Goal: Task Accomplishment & Management: Use online tool/utility

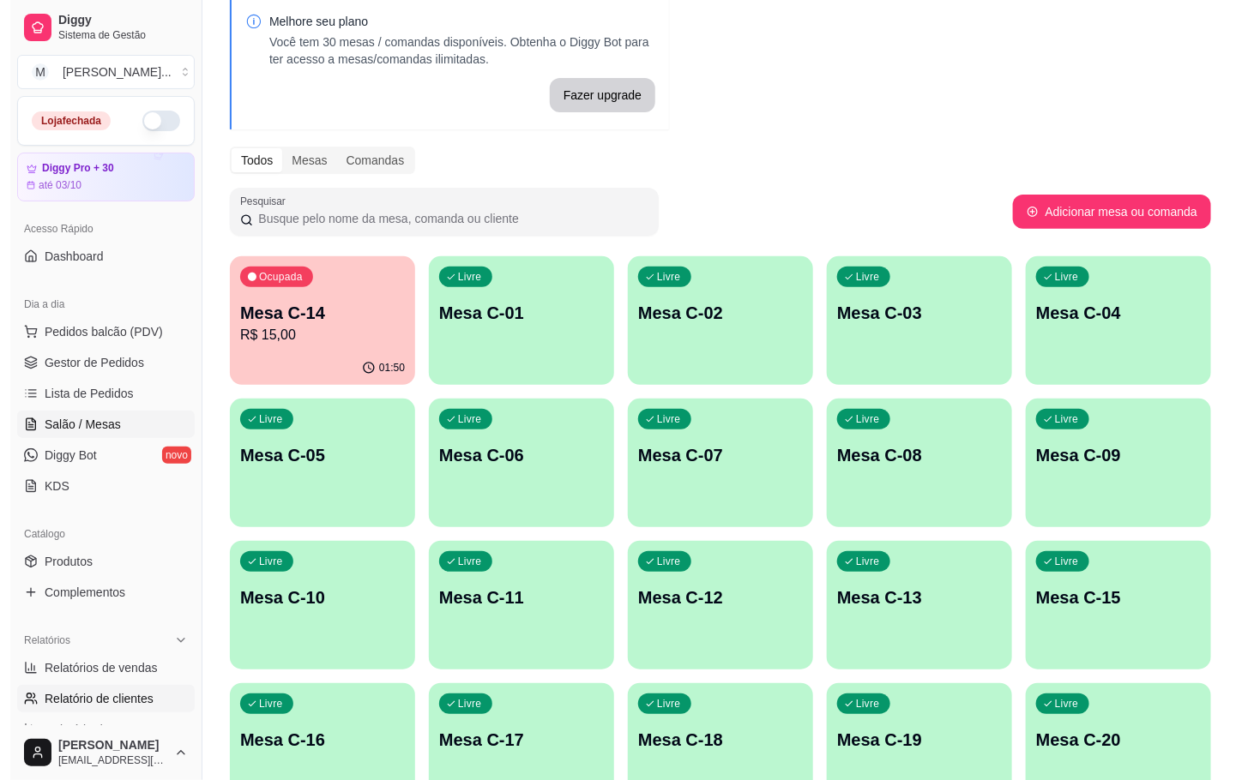
scroll to position [257, 0]
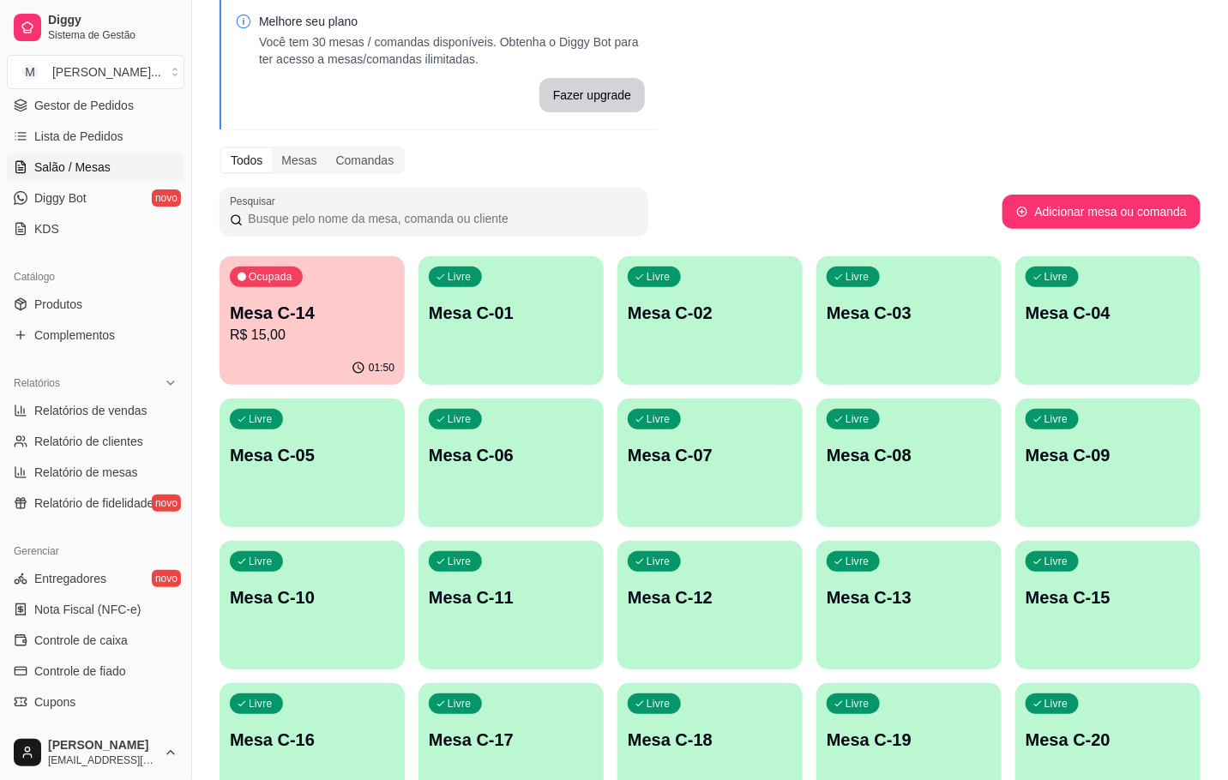
click at [707, 608] on p "Mesa C-12" at bounding box center [710, 598] width 165 height 24
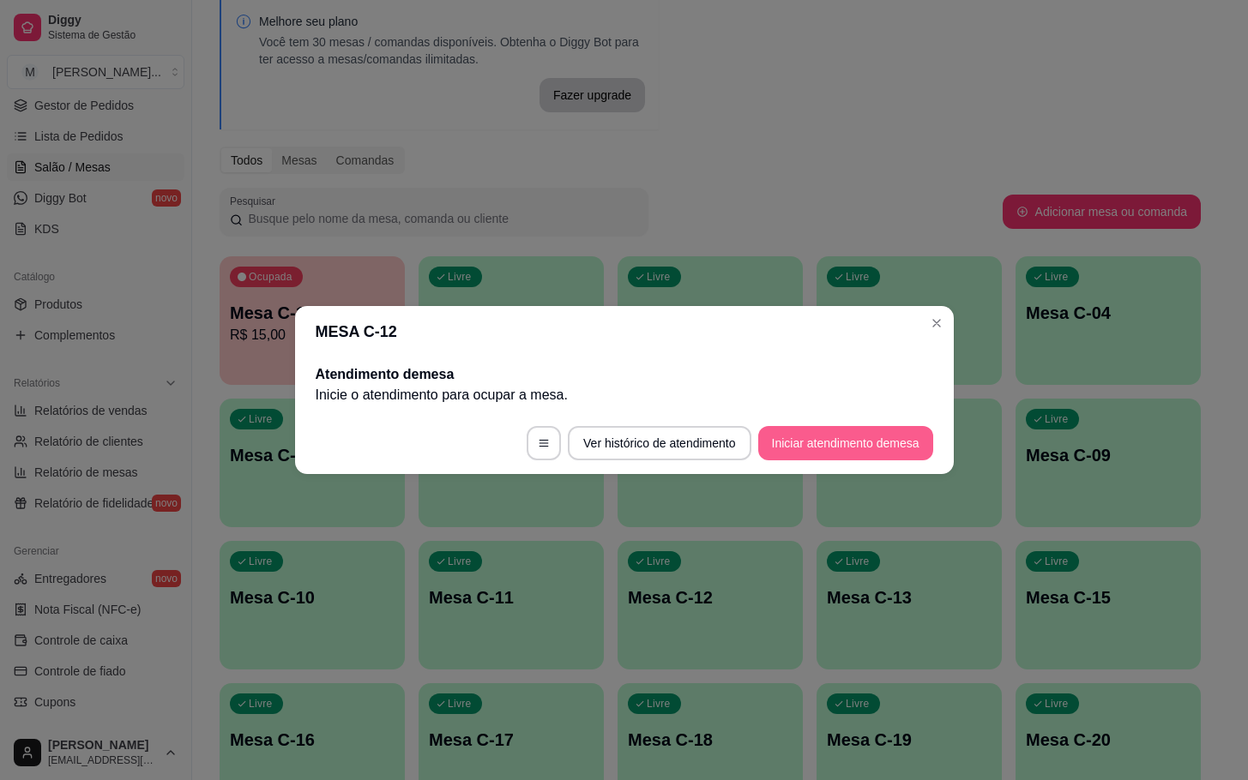
click at [793, 436] on button "Iniciar atendimento de mesa" at bounding box center [845, 443] width 175 height 34
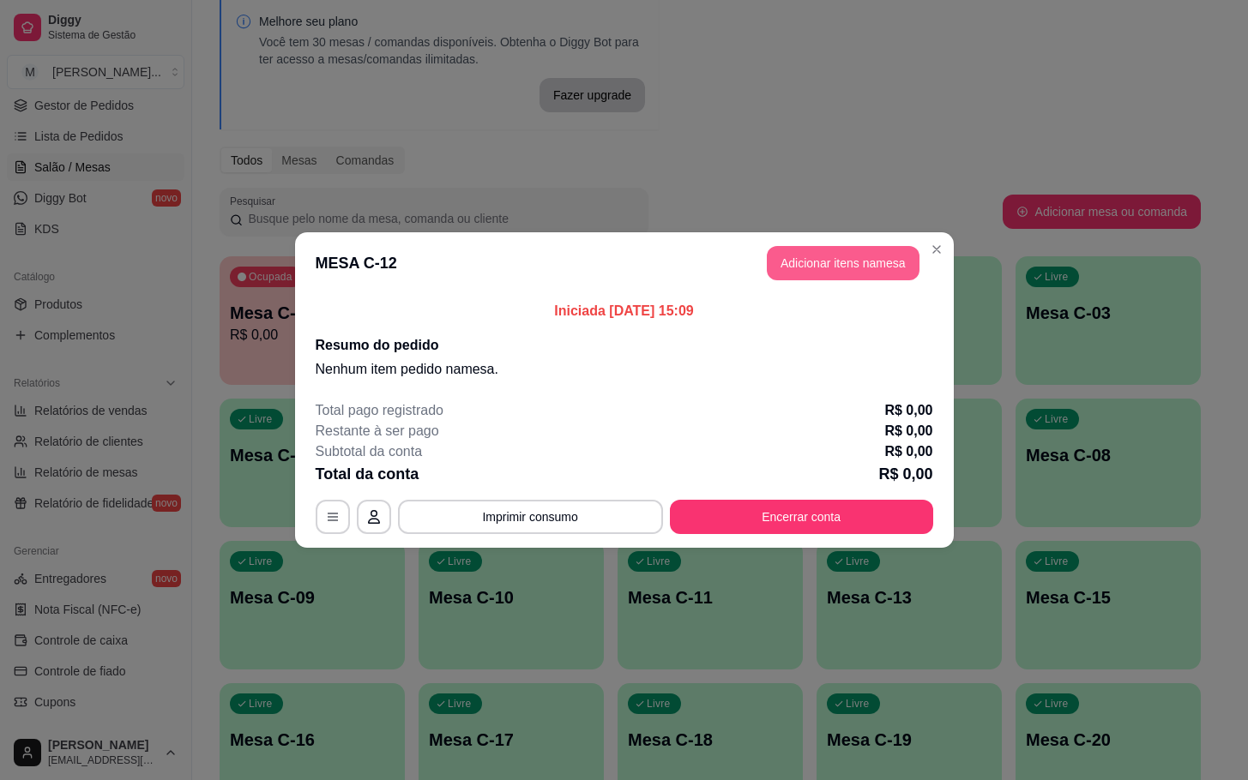
click at [779, 263] on button "Adicionar itens na mesa" at bounding box center [843, 263] width 153 height 34
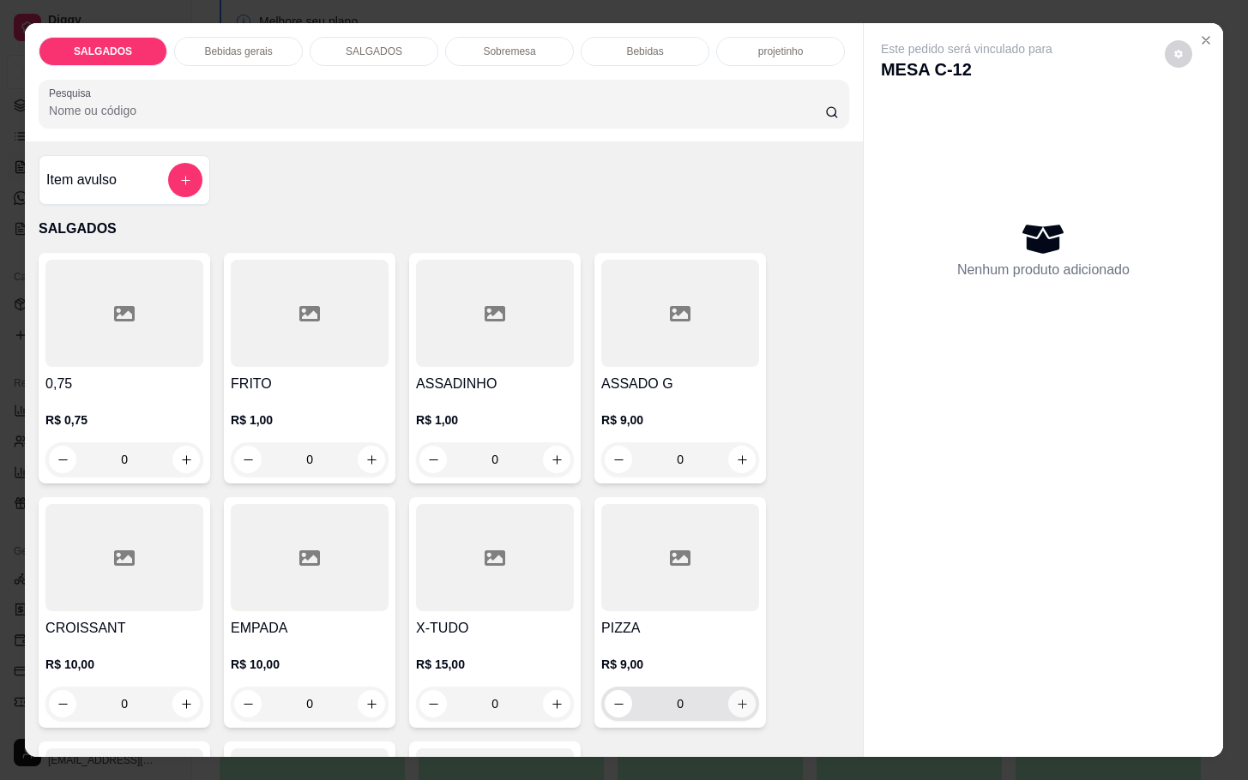
click at [728, 698] on button "increase-product-quantity" at bounding box center [741, 703] width 27 height 27
type input "1"
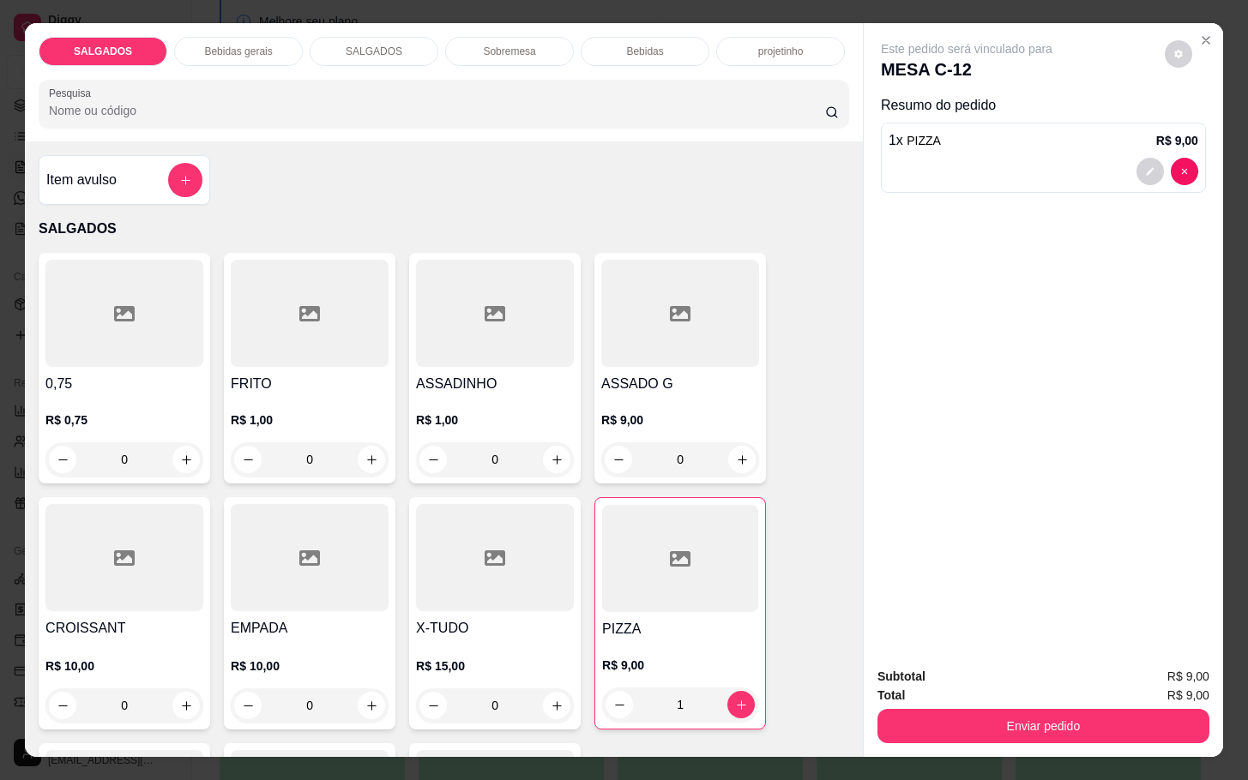
scroll to position [643, 0]
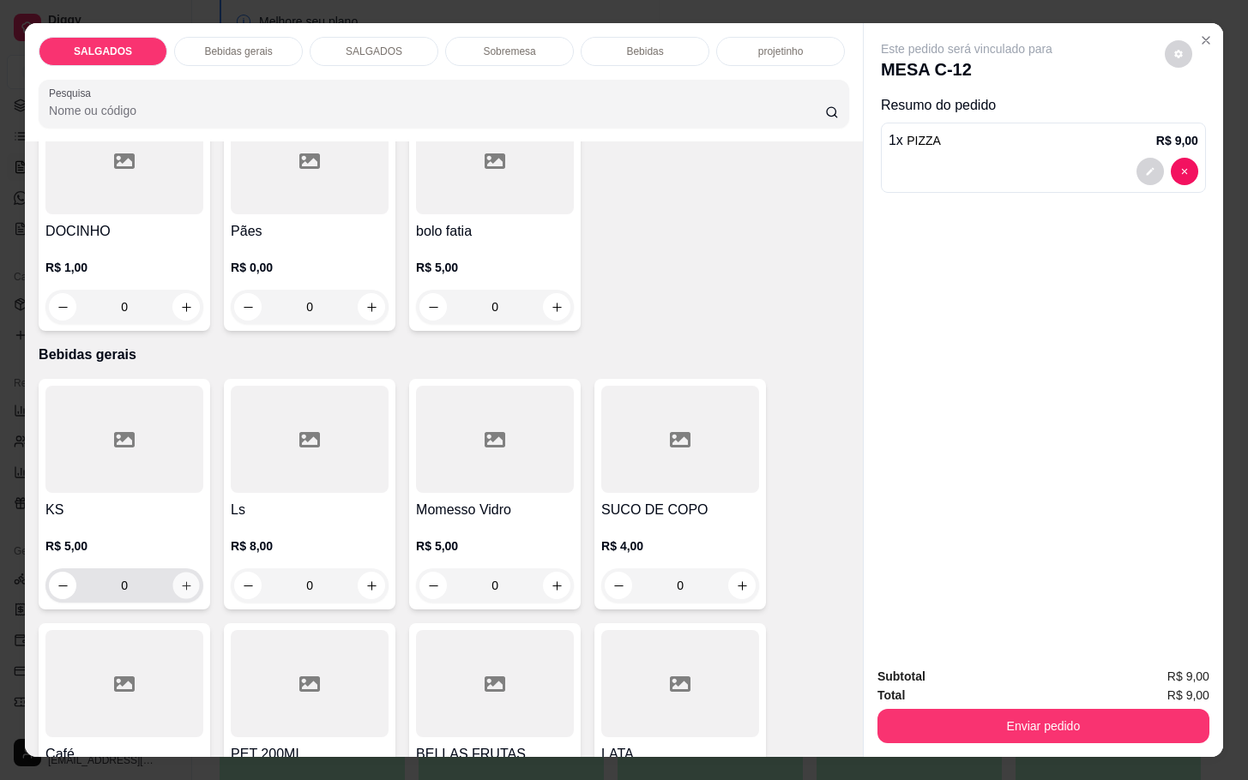
click at [183, 573] on button "increase-product-quantity" at bounding box center [186, 586] width 27 height 27
type input "1"
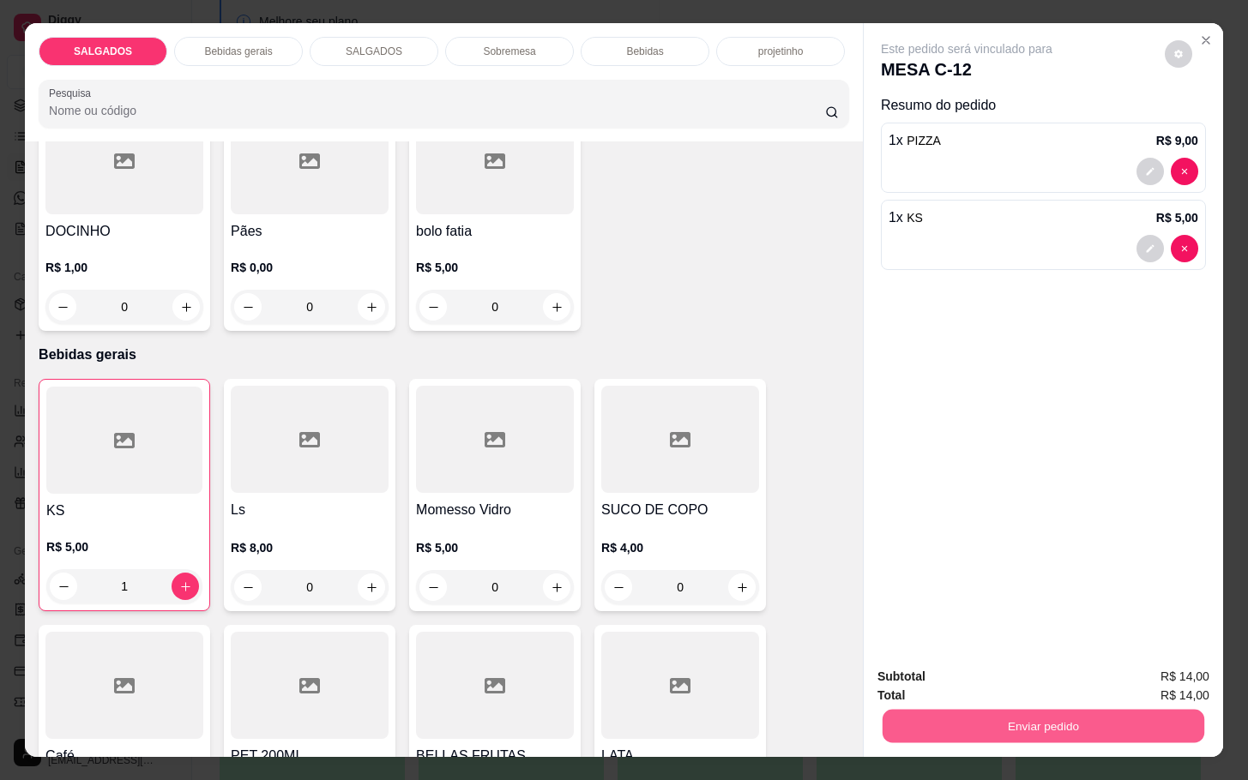
click at [1106, 728] on button "Enviar pedido" at bounding box center [1043, 725] width 322 height 33
click at [1152, 675] on button "Enviar pedido" at bounding box center [1162, 674] width 94 height 32
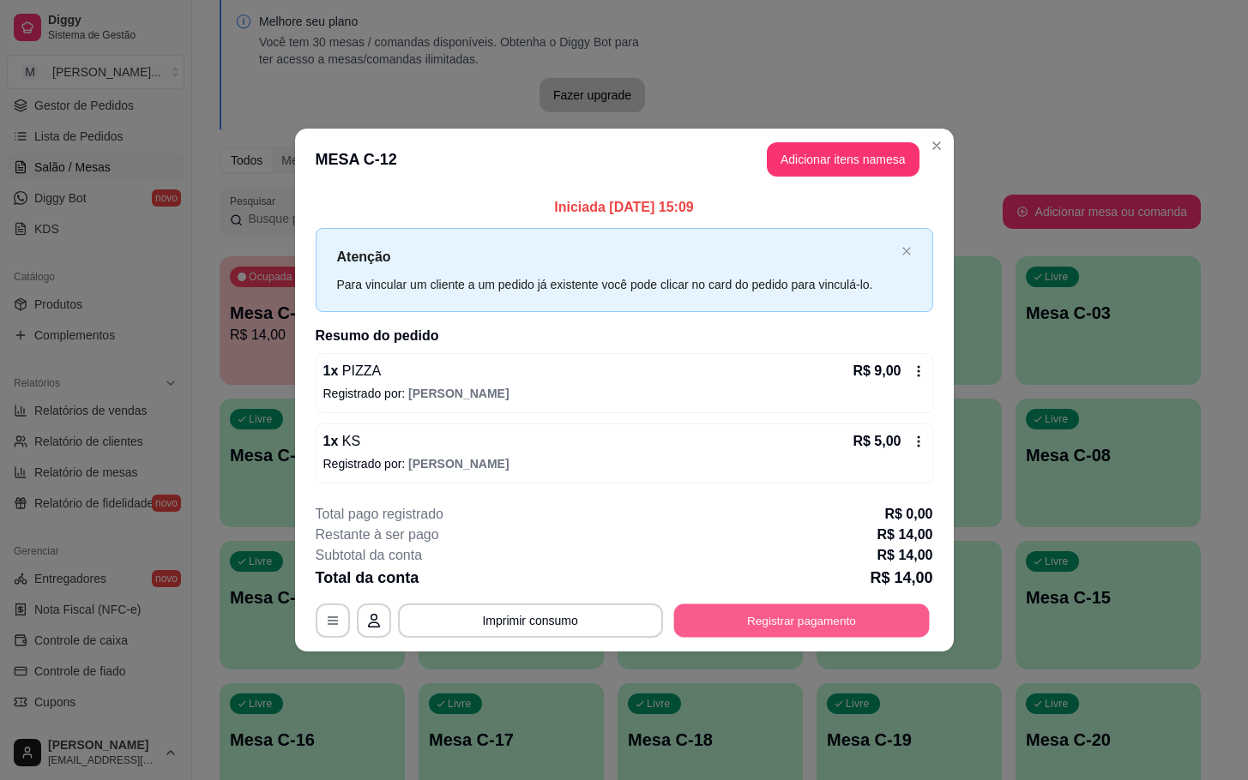
click at [728, 626] on button "Registrar pagamento" at bounding box center [801, 620] width 256 height 33
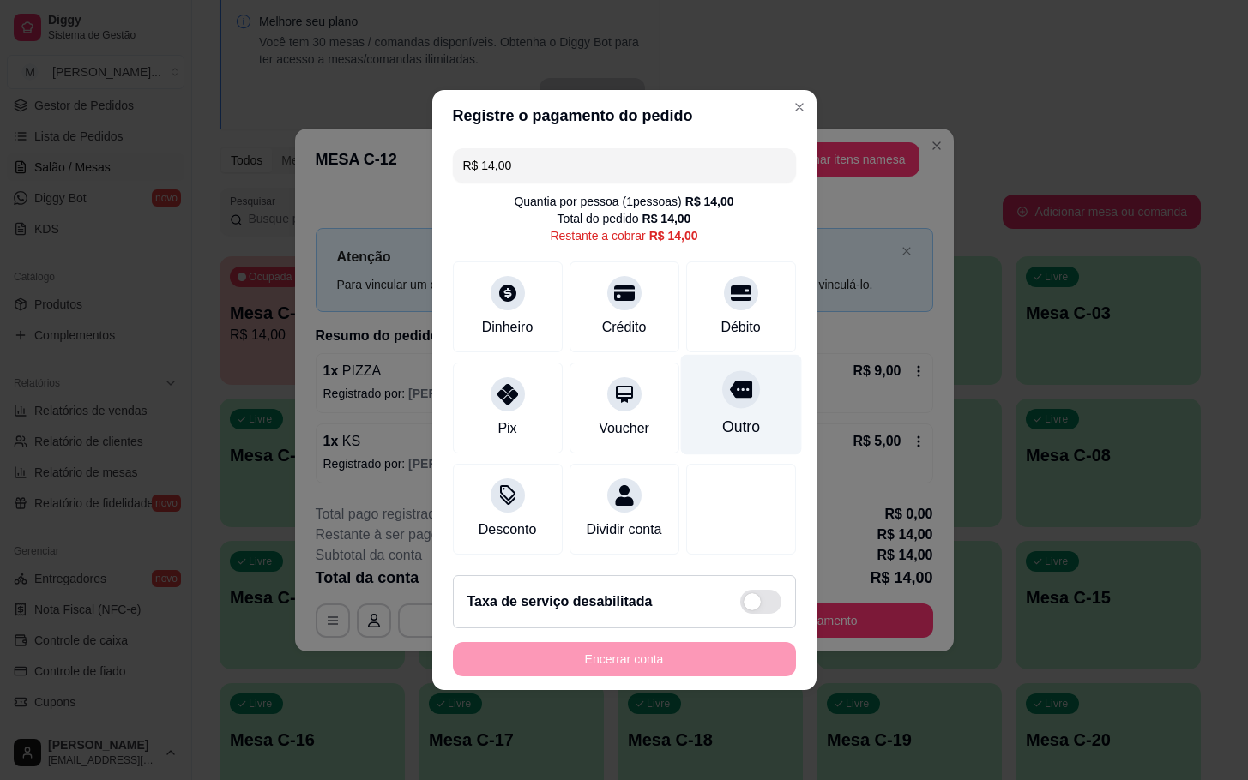
click at [722, 396] on div at bounding box center [741, 389] width 38 height 38
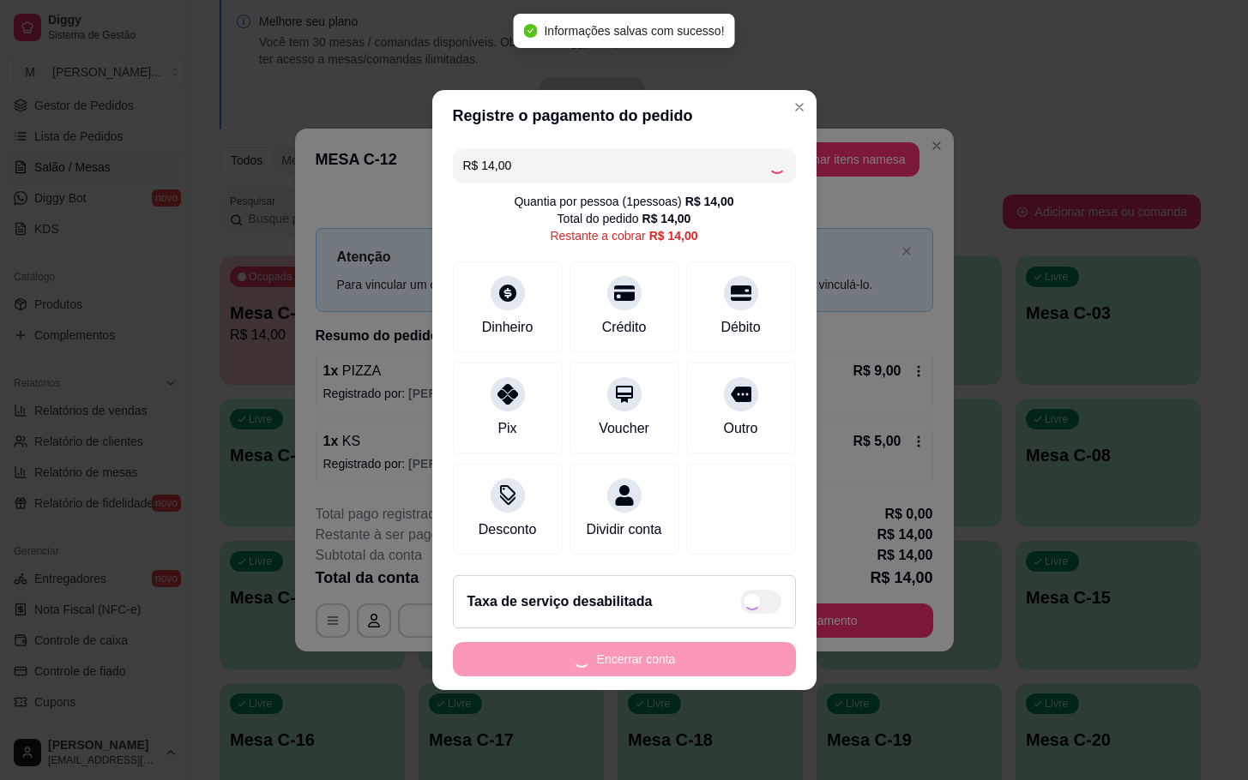
type input "R$ 0,00"
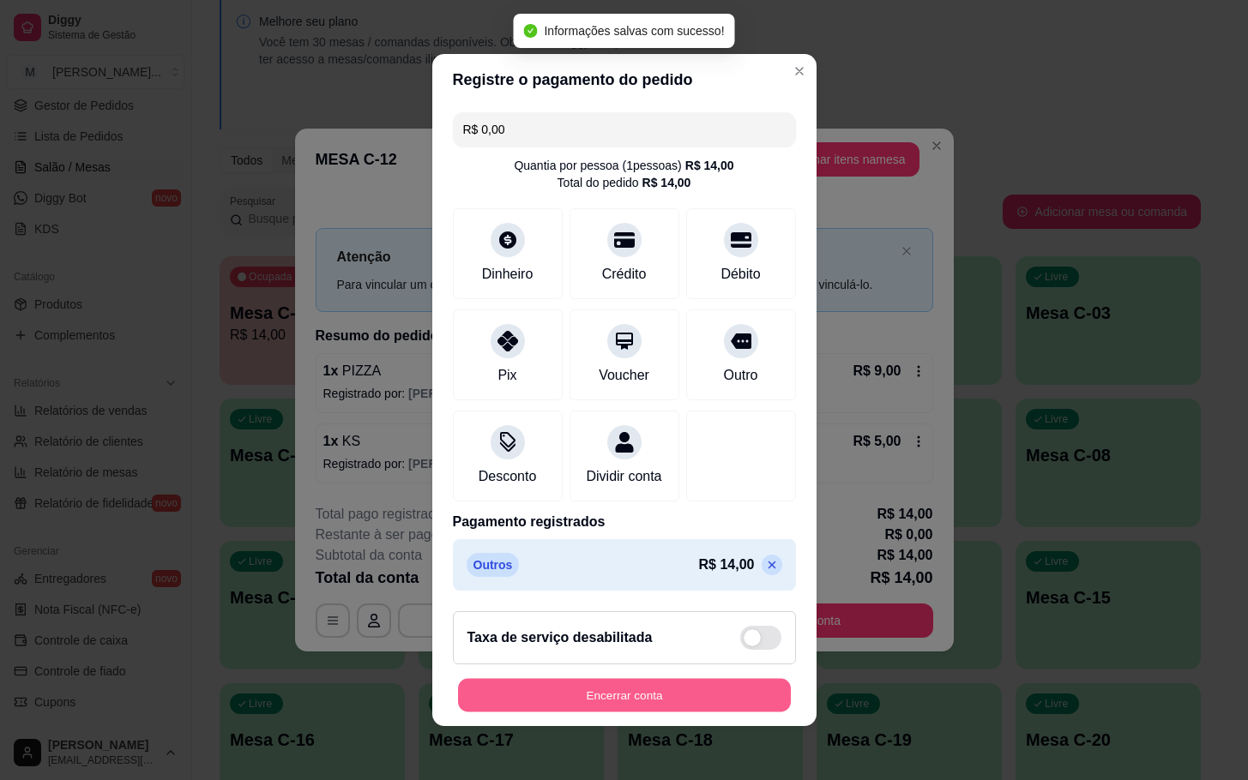
click at [620, 707] on button "Encerrar conta" at bounding box center [624, 695] width 333 height 33
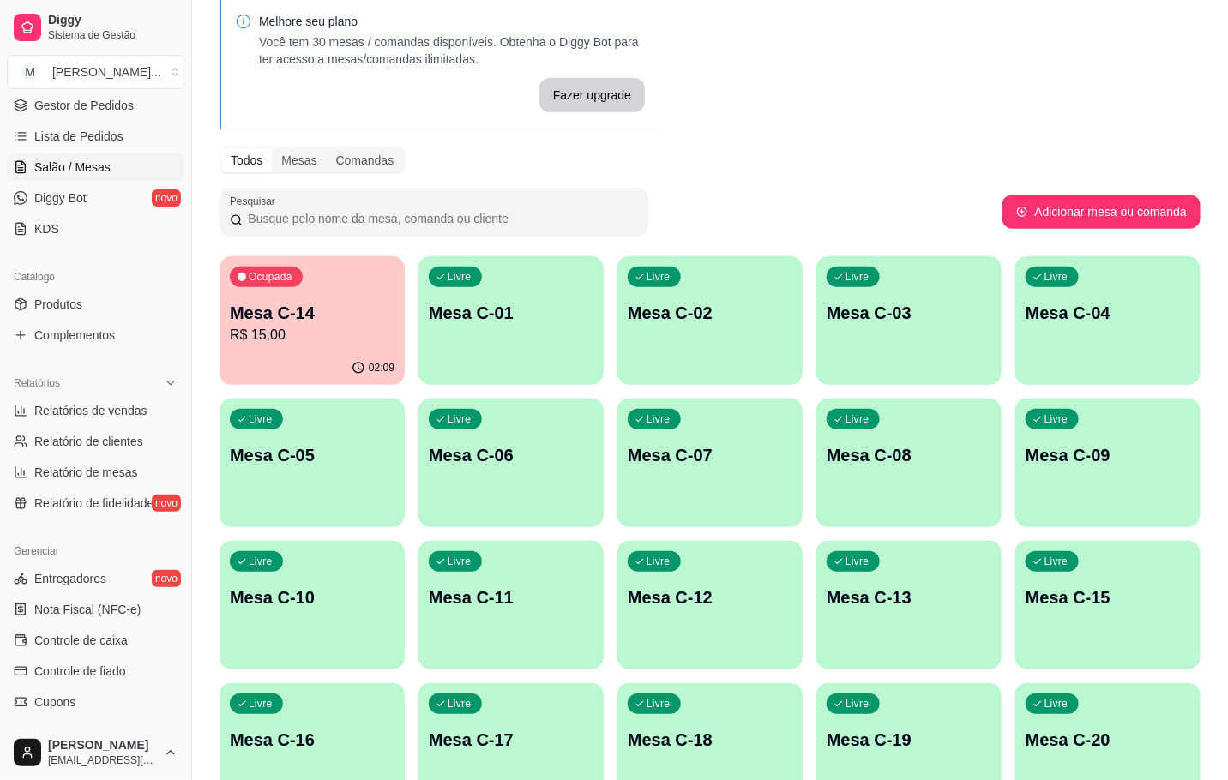
click at [311, 343] on p "R$ 15,00" at bounding box center [312, 335] width 165 height 21
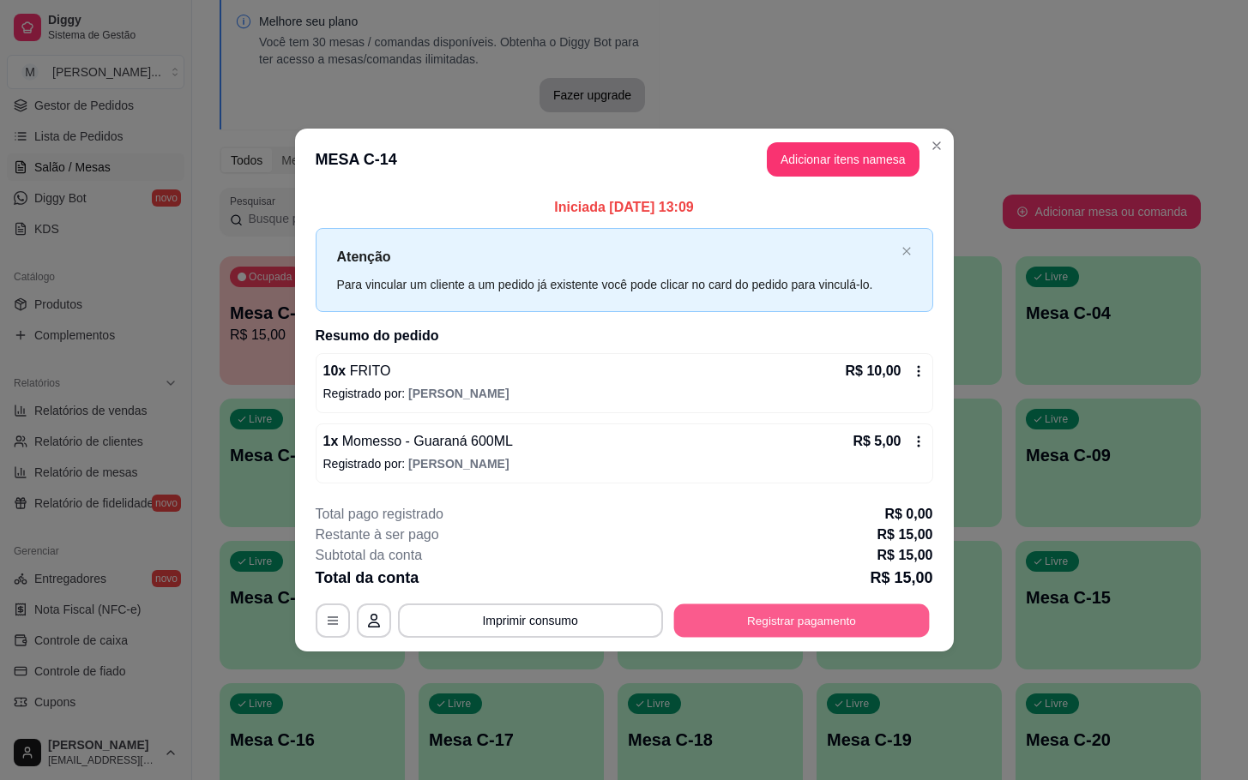
click at [731, 616] on button "Registrar pagamento" at bounding box center [801, 620] width 256 height 33
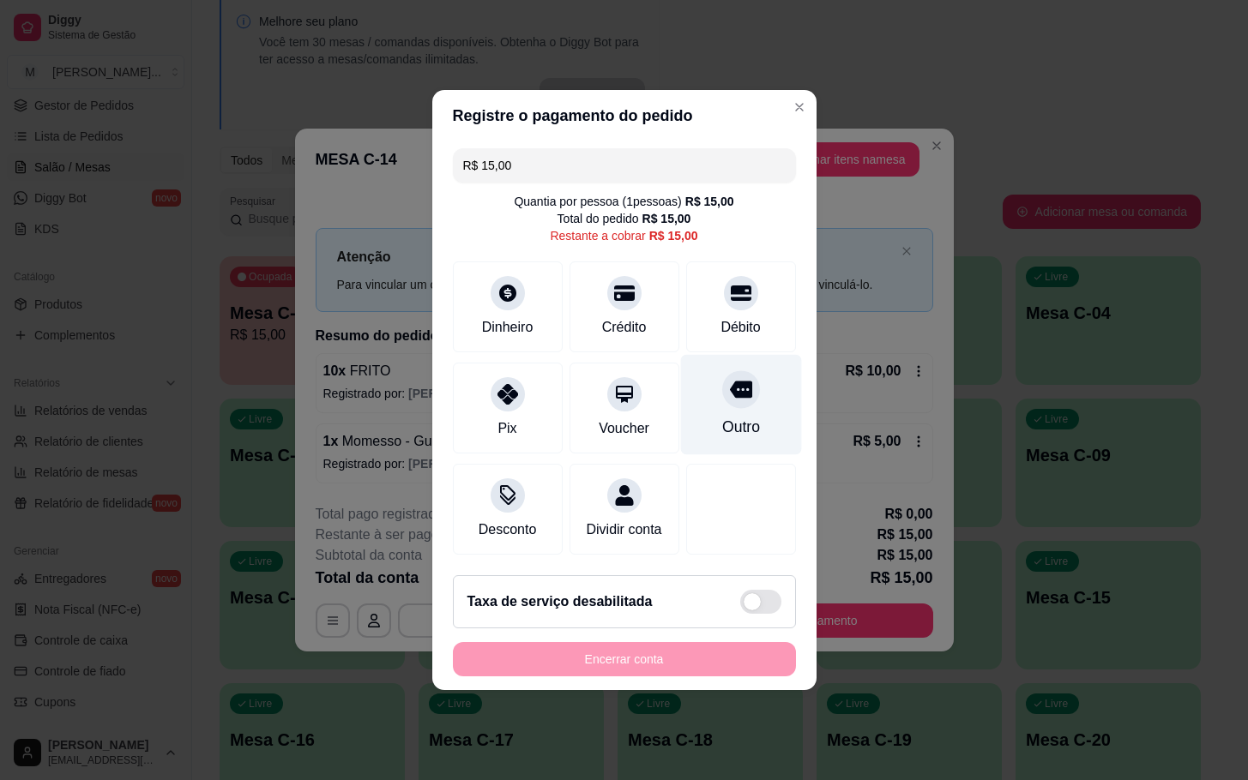
click at [721, 416] on div "Outro" at bounding box center [740, 427] width 38 height 22
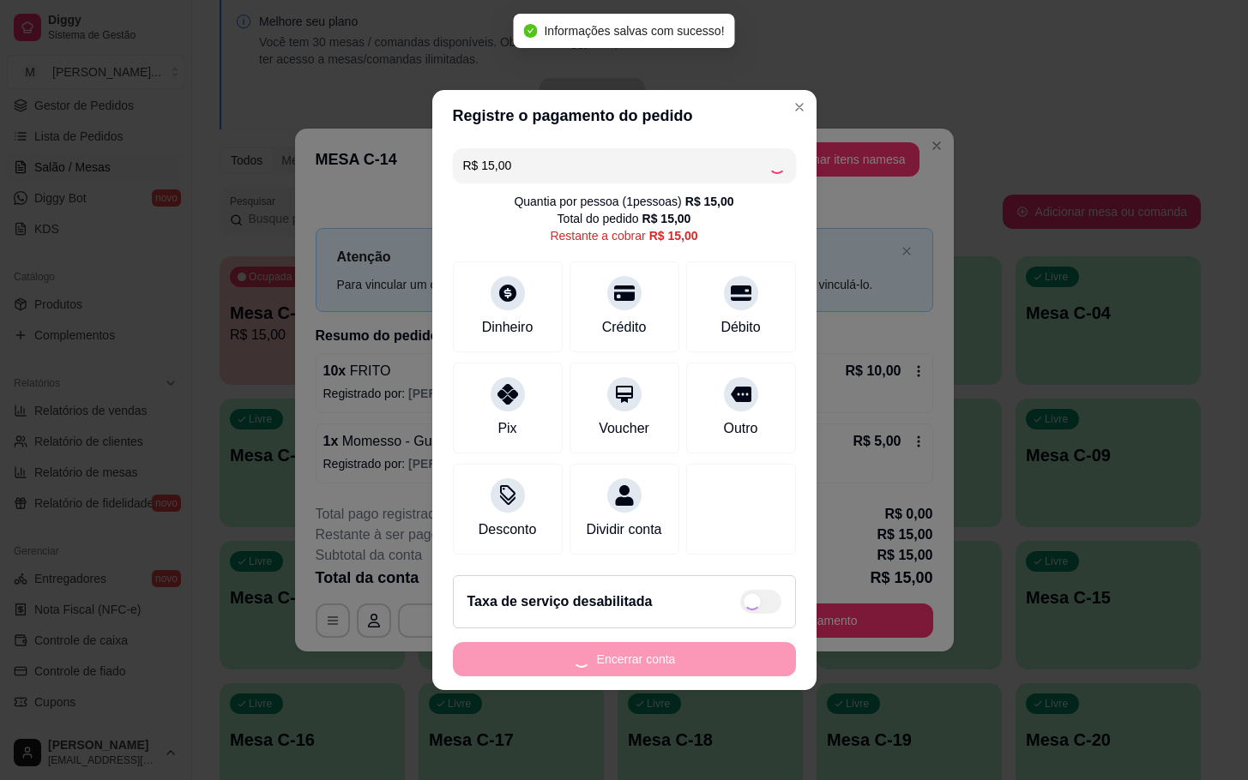
type input "R$ 0,00"
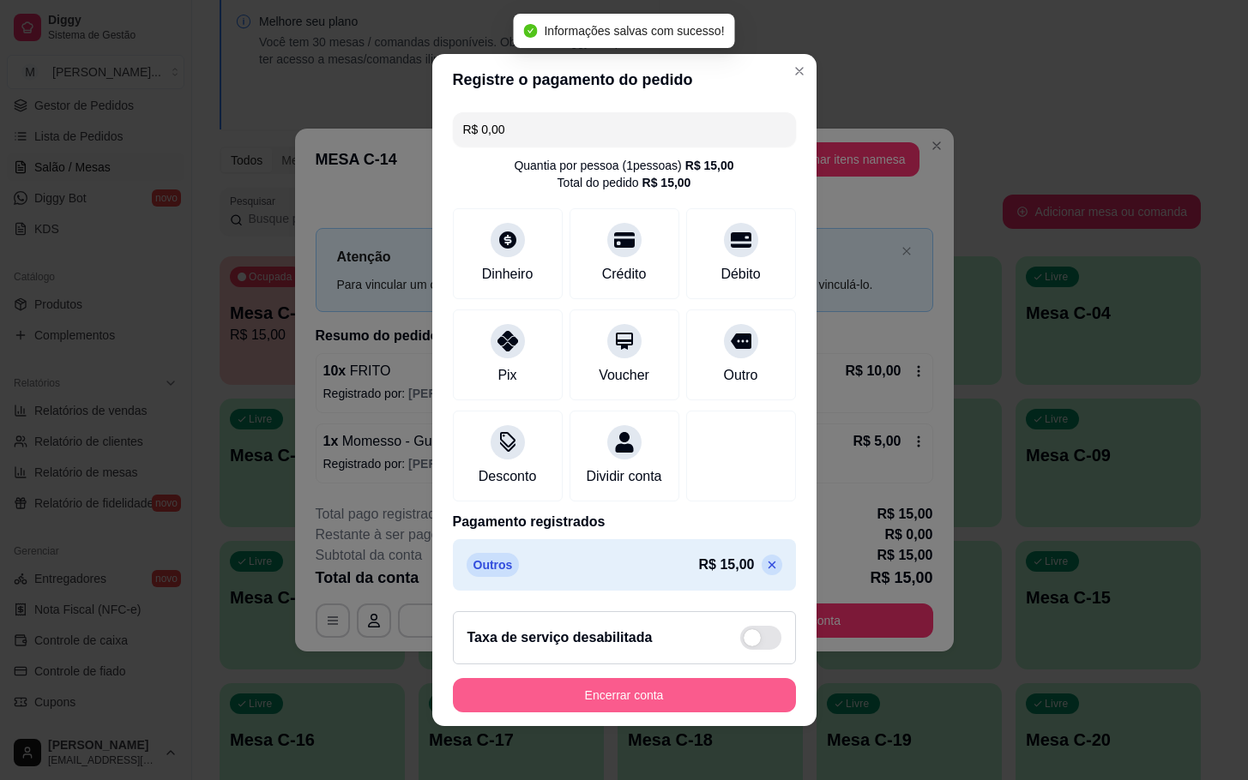
click at [633, 711] on button "Encerrar conta" at bounding box center [624, 695] width 343 height 34
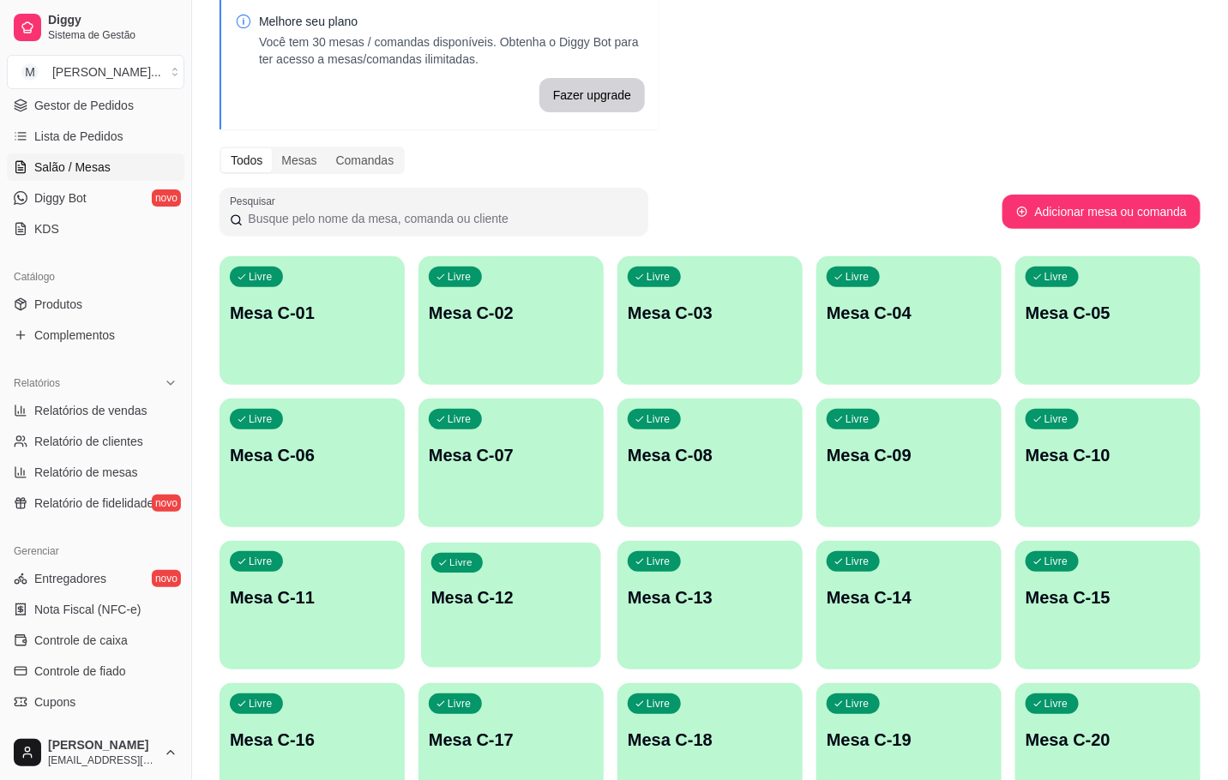
click at [436, 562] on div "Livre" at bounding box center [456, 563] width 51 height 20
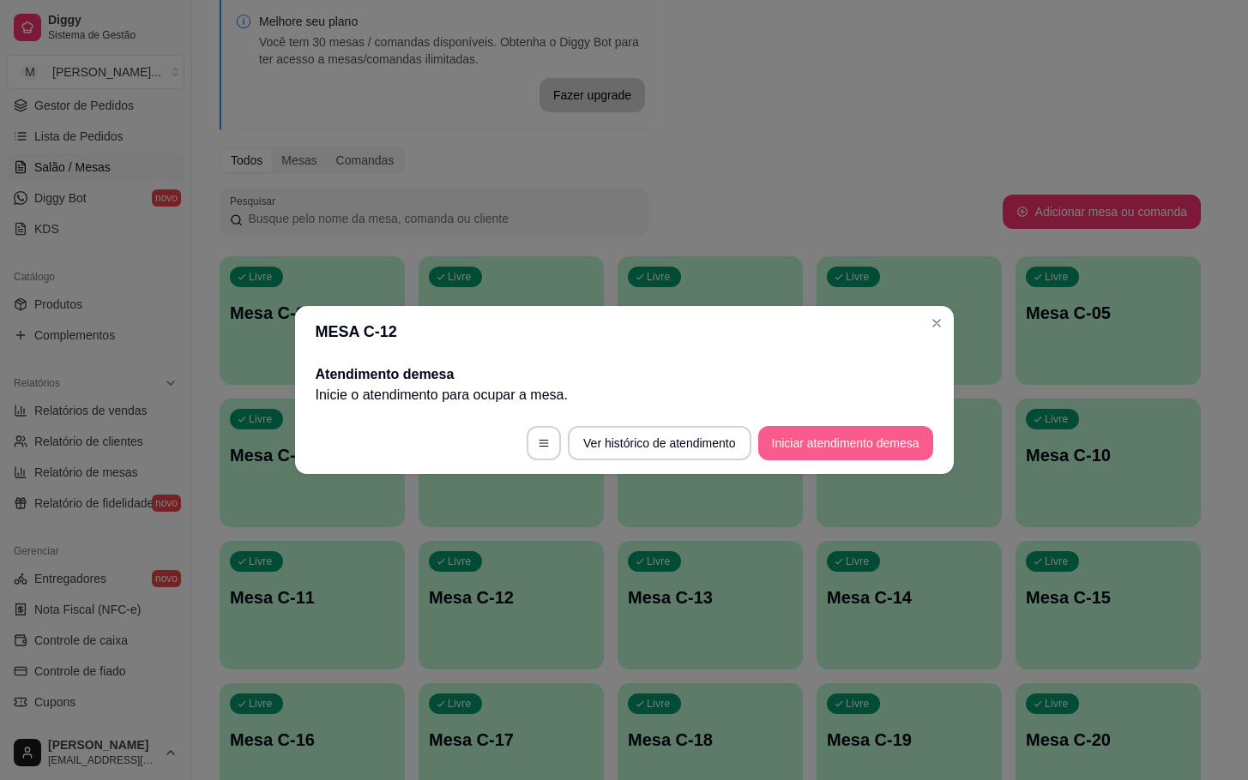
click at [893, 435] on button "Iniciar atendimento de mesa" at bounding box center [845, 443] width 175 height 34
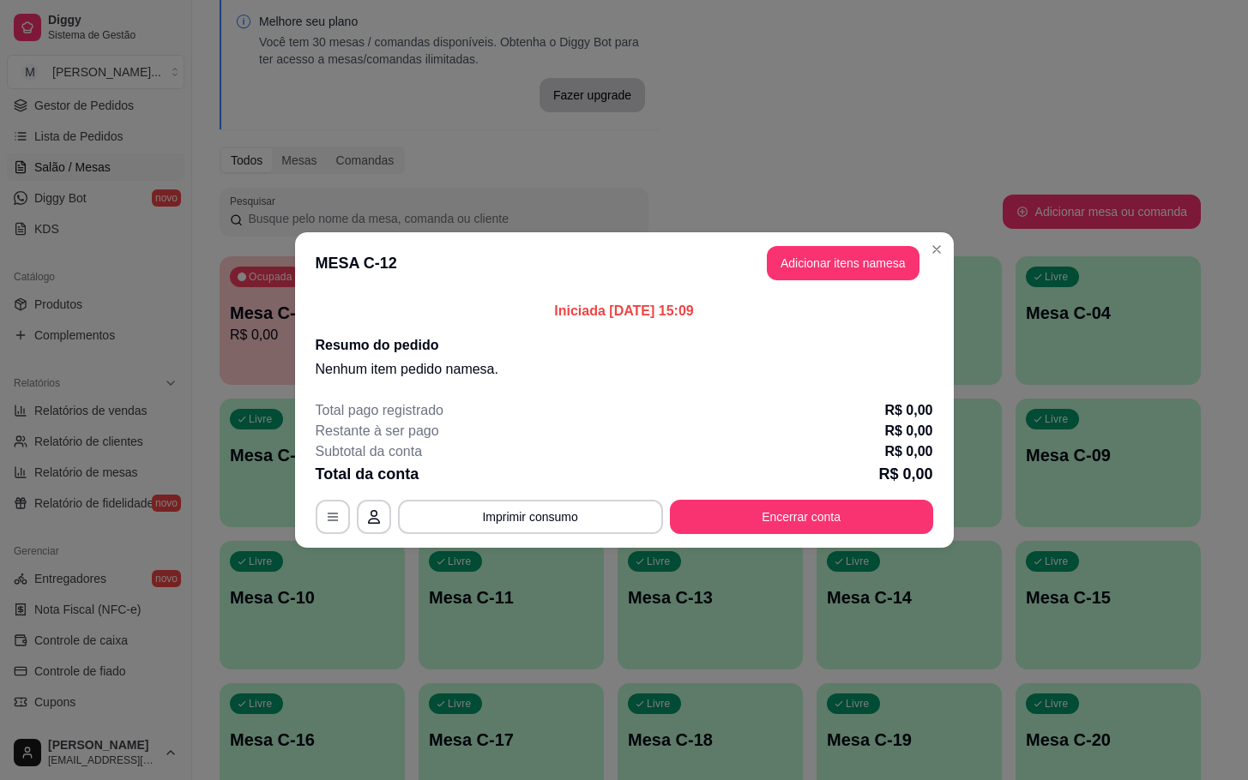
click at [754, 258] on header "MESA C-12 Adicionar itens na mesa" at bounding box center [624, 263] width 658 height 62
click at [773, 266] on button "Adicionar itens na mesa" at bounding box center [843, 263] width 153 height 34
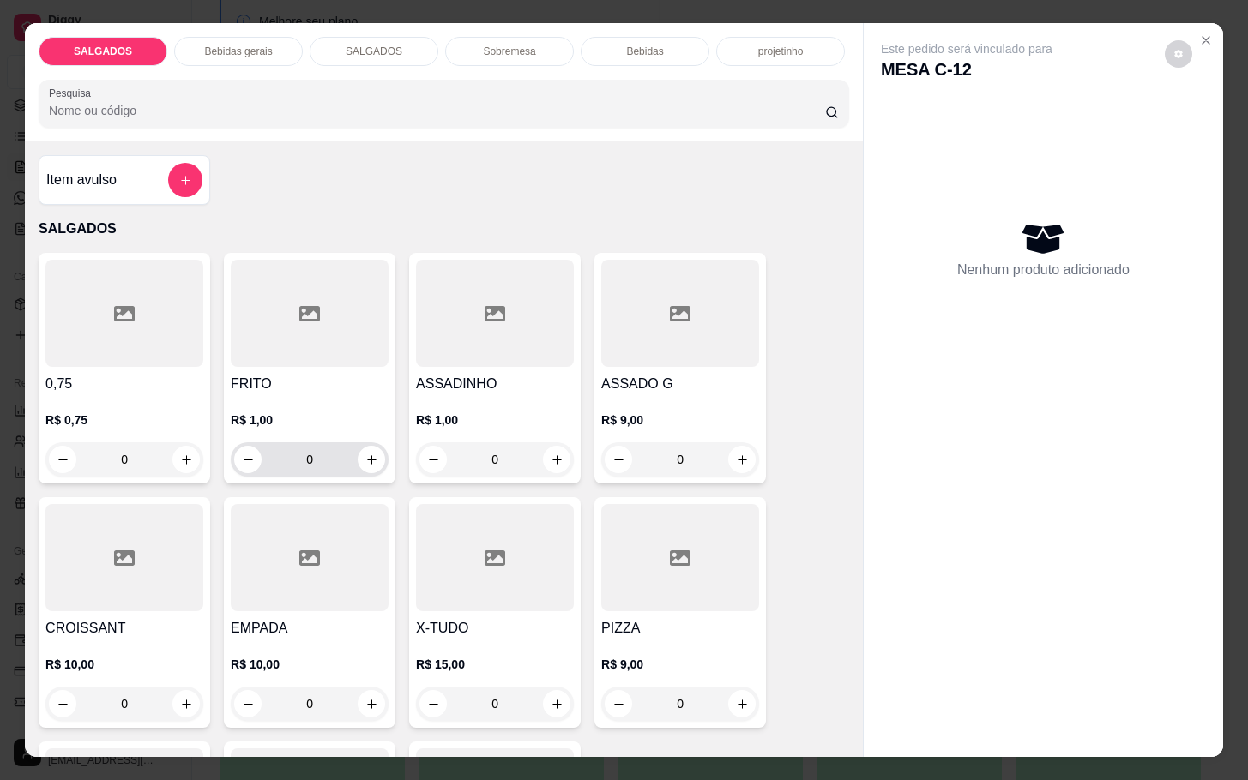
click at [345, 450] on input "0" at bounding box center [310, 459] width 96 height 34
click at [368, 454] on icon "increase-product-quantity" at bounding box center [371, 460] width 13 height 13
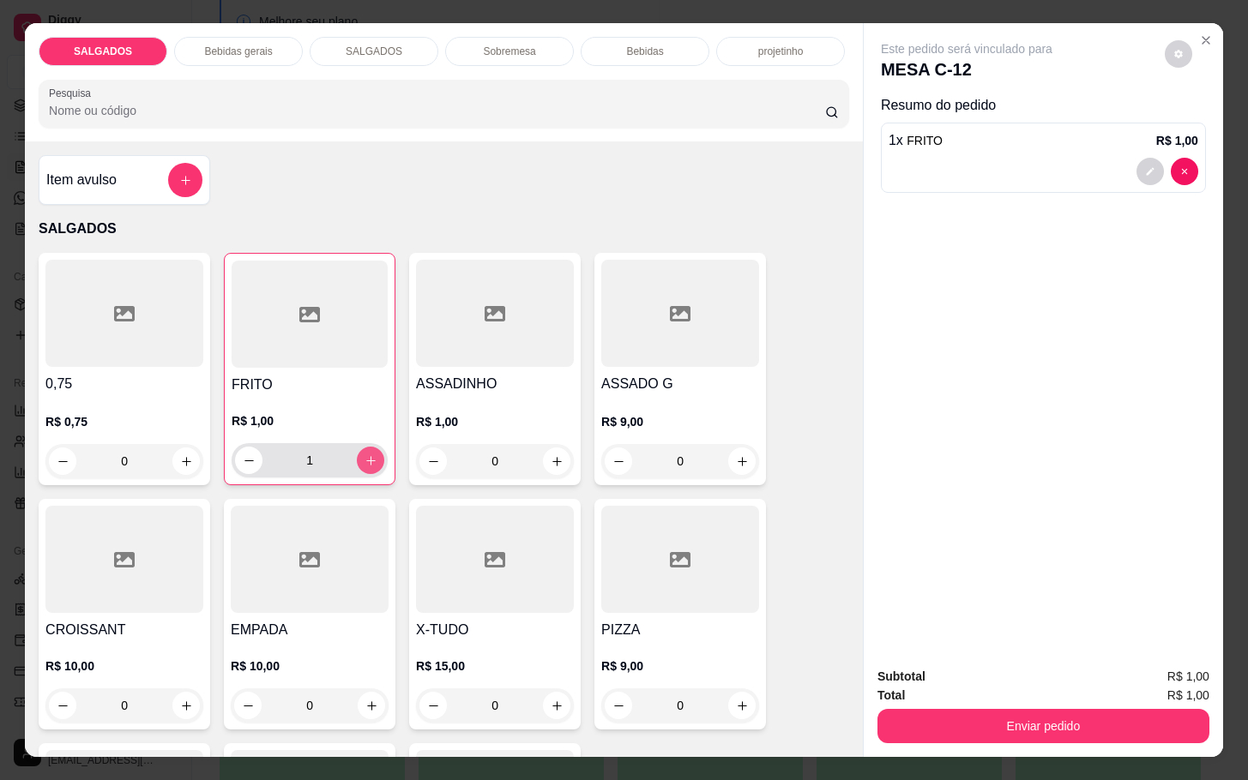
click at [368, 454] on button "increase-product-quantity" at bounding box center [370, 460] width 27 height 27
click at [368, 454] on button "increase-product-quantity" at bounding box center [371, 461] width 27 height 27
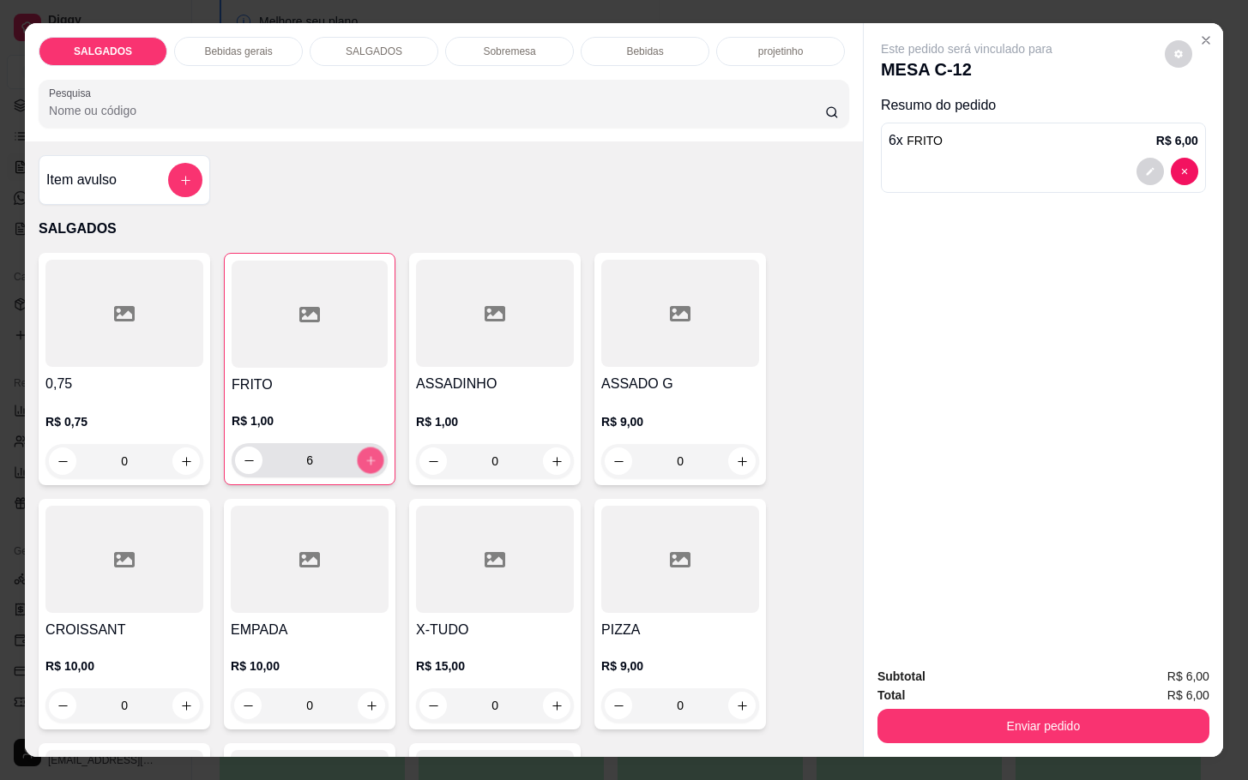
click at [368, 454] on button "increase-product-quantity" at bounding box center [371, 461] width 27 height 27
click at [368, 454] on button "increase-product-quantity" at bounding box center [370, 460] width 27 height 27
type input "10"
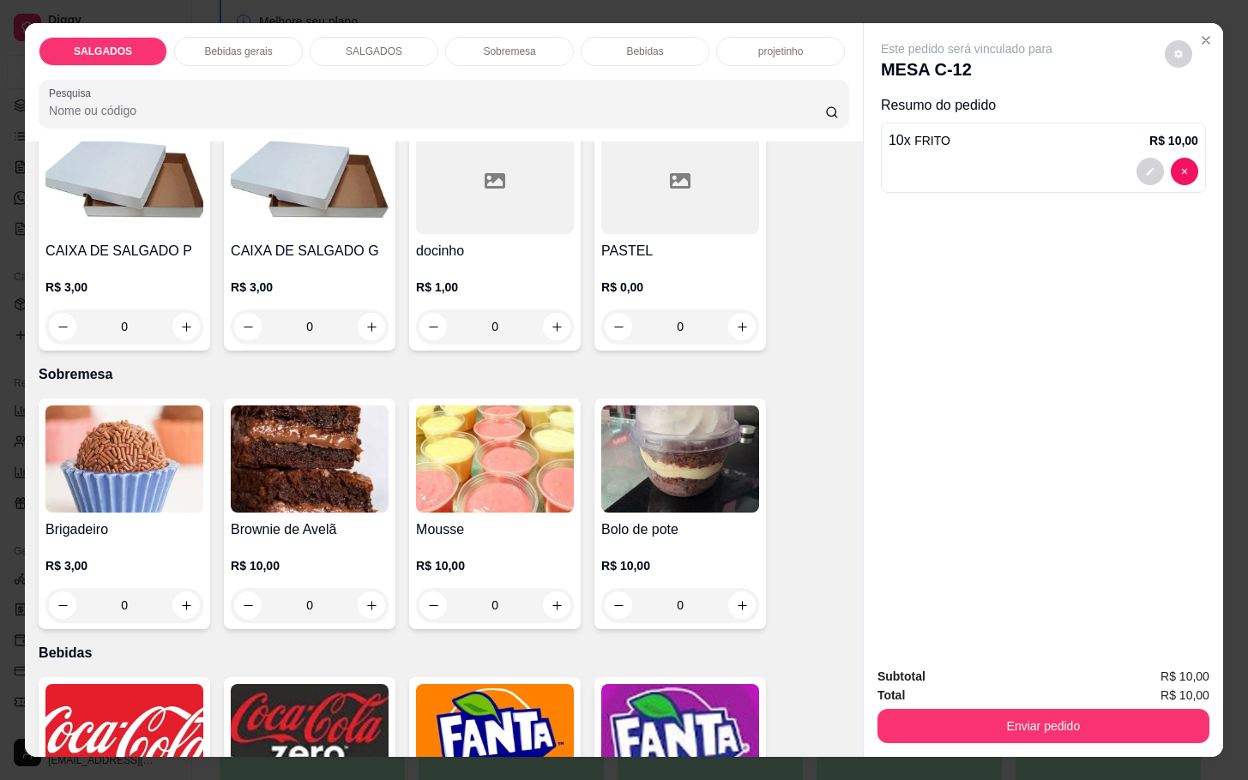
scroll to position [2572, 0]
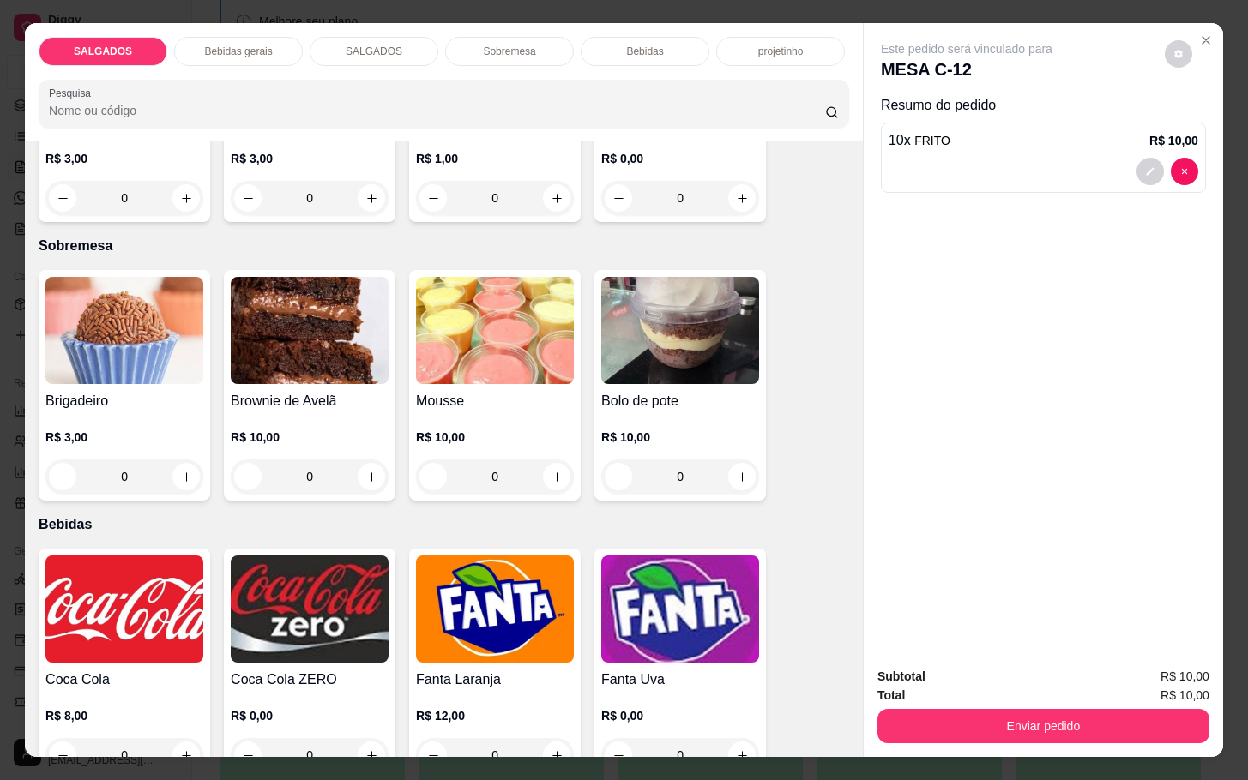
click at [147, 633] on img at bounding box center [124, 609] width 158 height 107
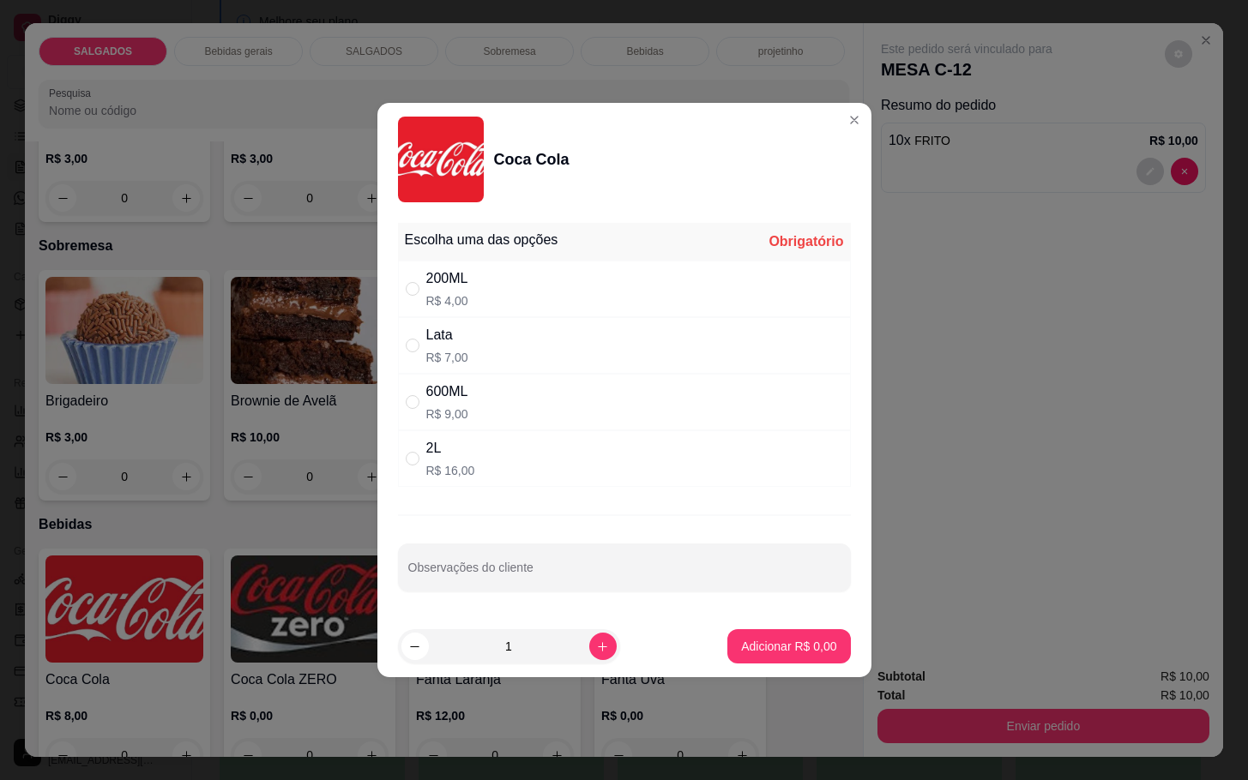
click at [479, 352] on div "Lata R$ 7,00" at bounding box center [624, 345] width 453 height 57
radio input "true"
click at [743, 646] on p "Adicionar R$ 7,00" at bounding box center [789, 646] width 93 height 16
type input "1"
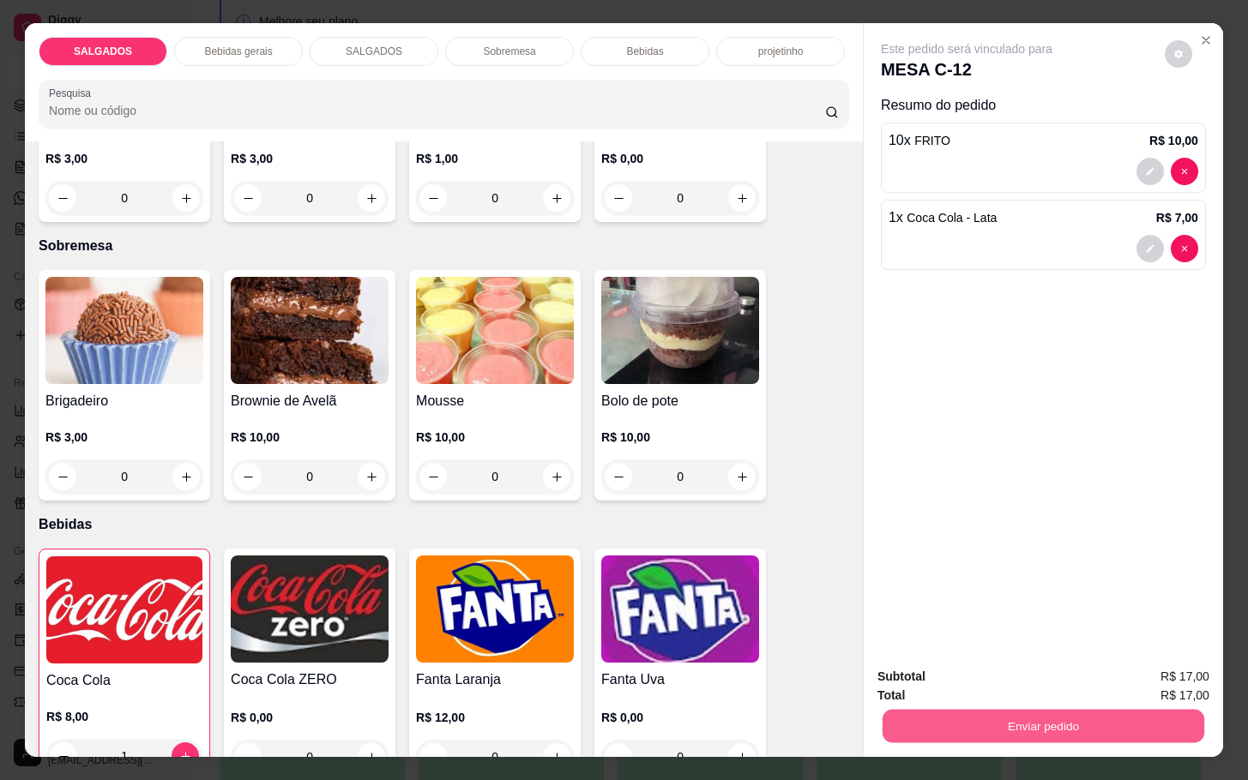
click at [971, 719] on button "Enviar pedido" at bounding box center [1043, 725] width 322 height 33
click at [1137, 658] on button "Enviar pedido" at bounding box center [1162, 674] width 94 height 32
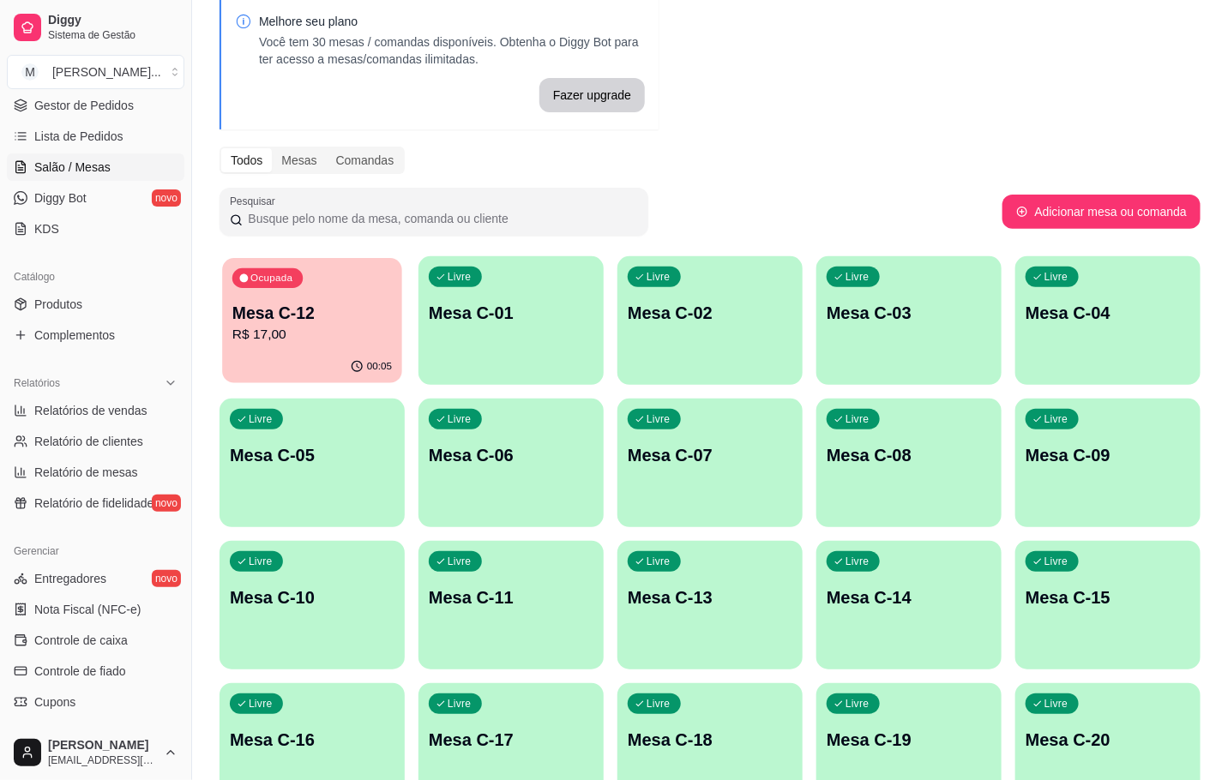
click at [317, 304] on p "Mesa C-12" at bounding box center [311, 313] width 159 height 23
click at [911, 586] on p "Mesa C-14" at bounding box center [908, 597] width 159 height 23
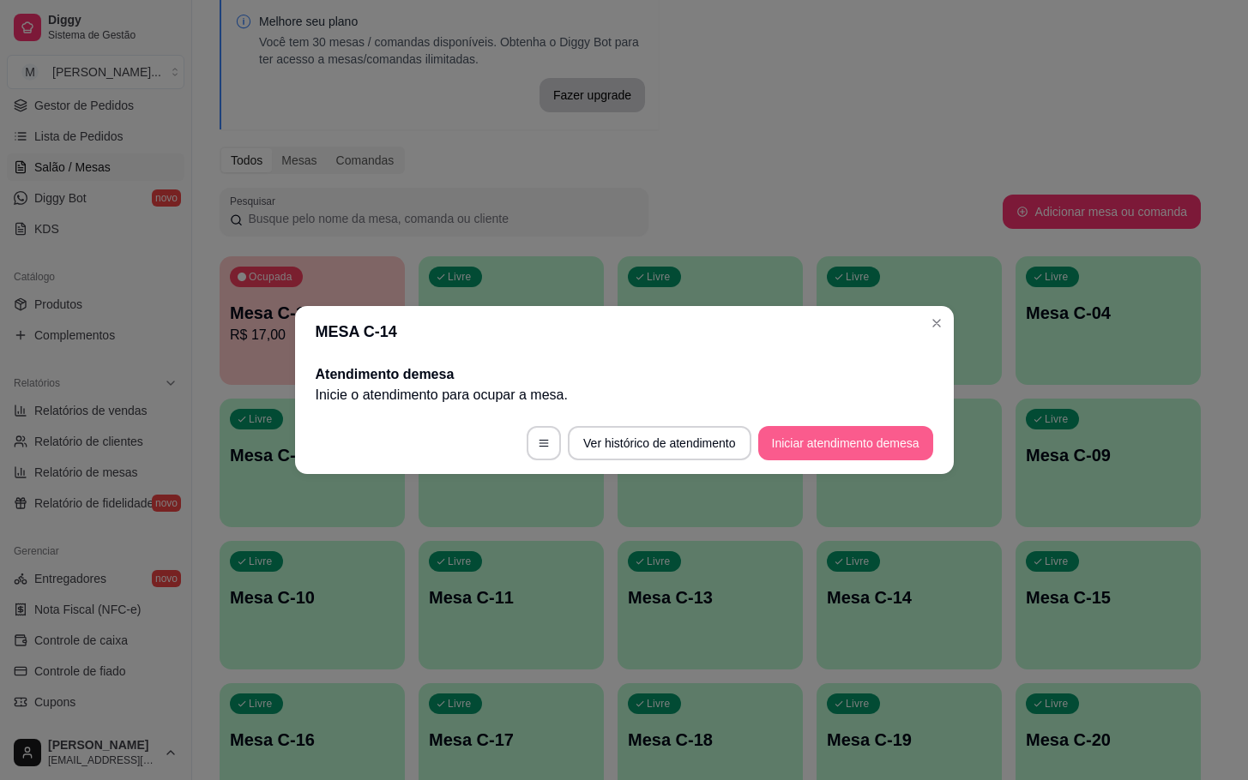
click at [810, 445] on button "Iniciar atendimento de mesa" at bounding box center [845, 443] width 175 height 34
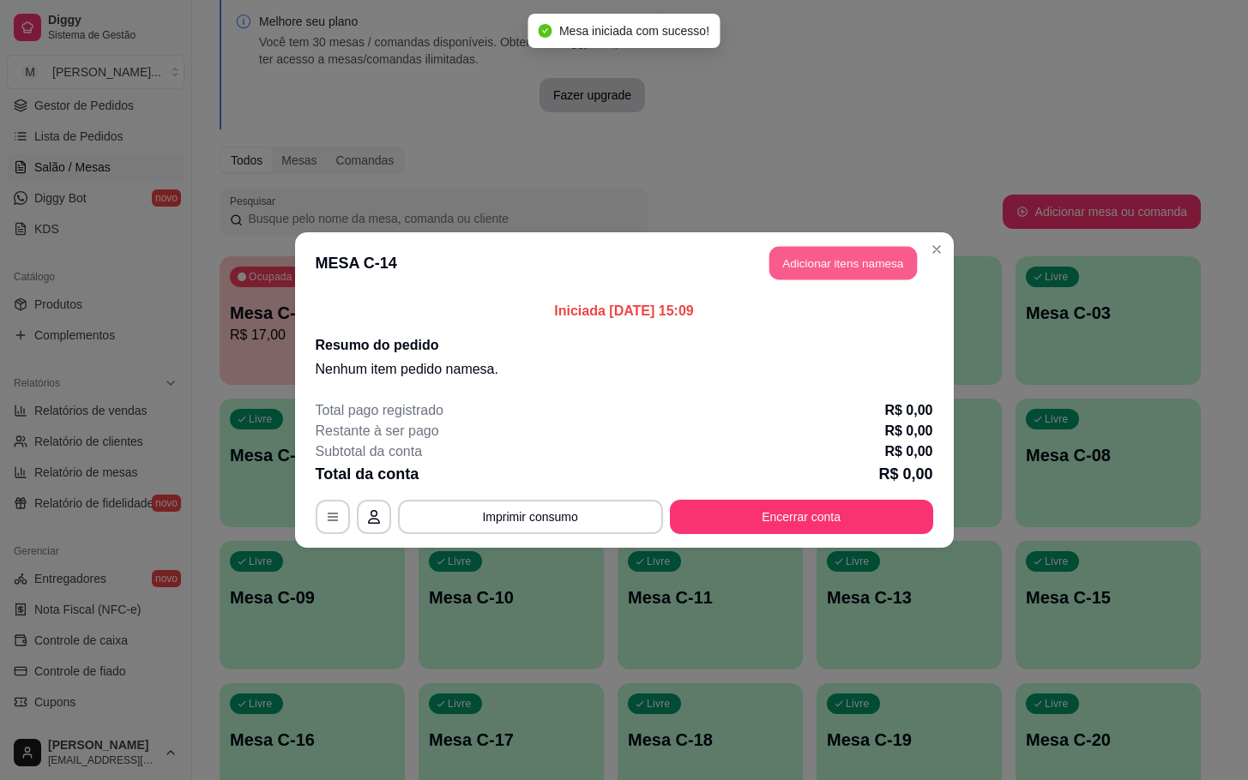
click at [791, 248] on button "Adicionar itens na mesa" at bounding box center [842, 263] width 147 height 33
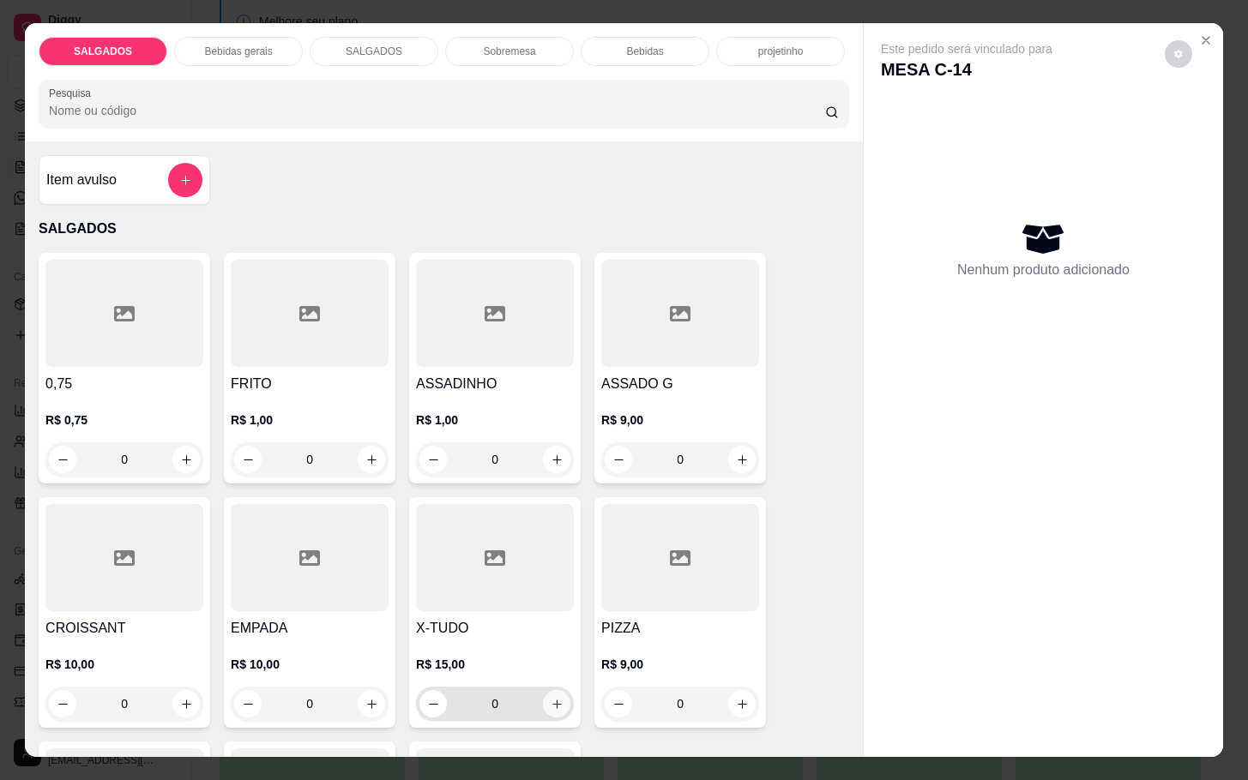
click at [550, 698] on icon "increase-product-quantity" at bounding box center [556, 704] width 13 height 13
type input "1"
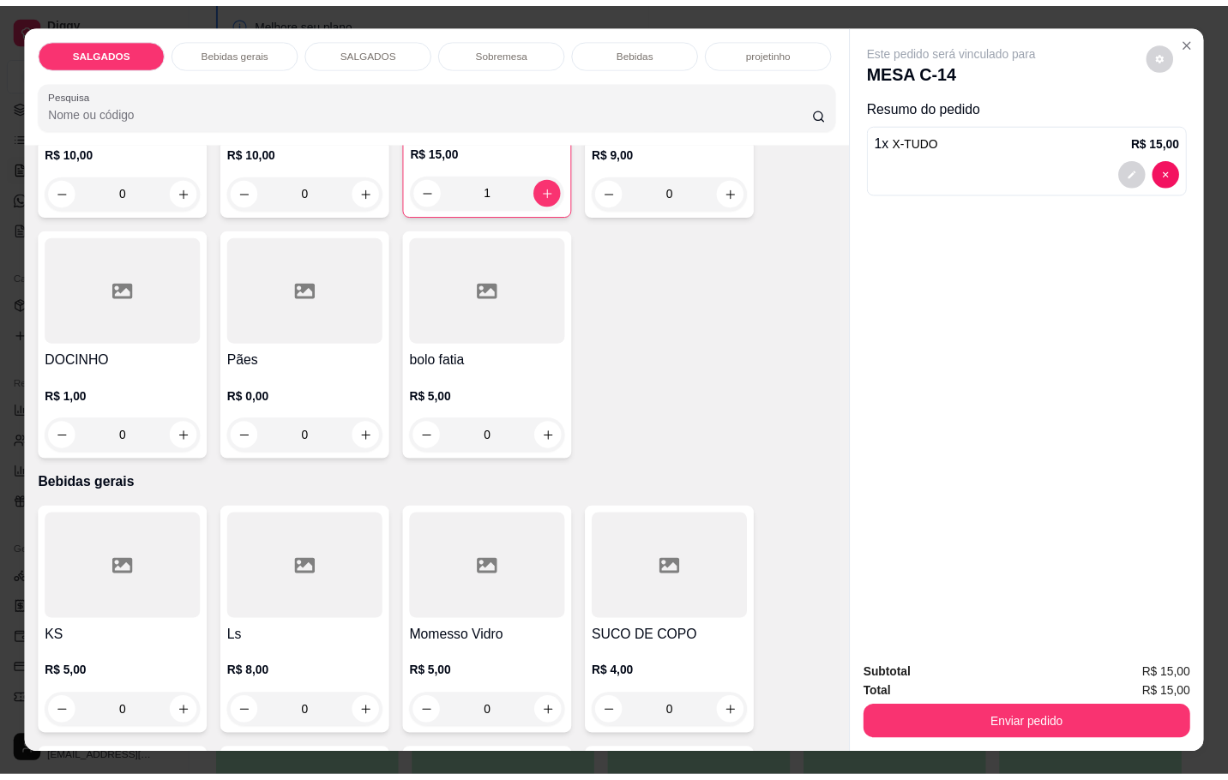
scroll to position [772, 0]
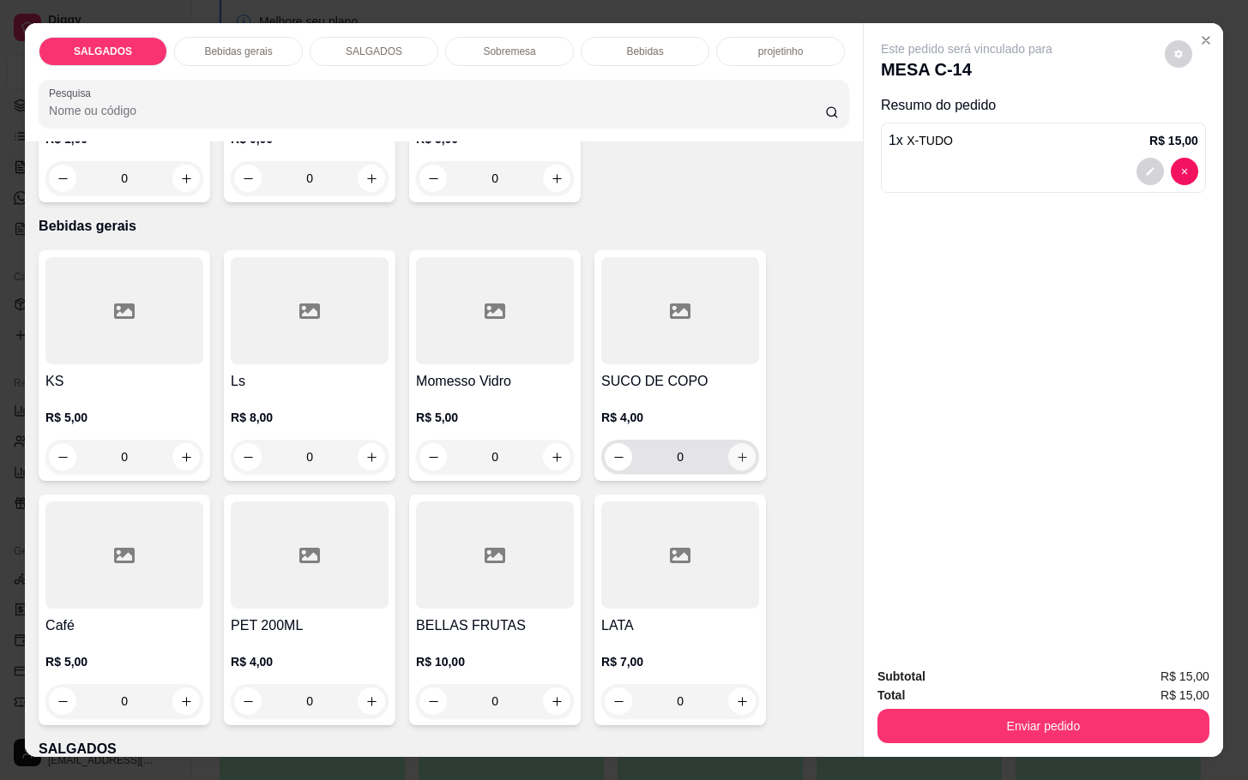
click at [737, 451] on icon "increase-product-quantity" at bounding box center [742, 457] width 13 height 13
type input "1"
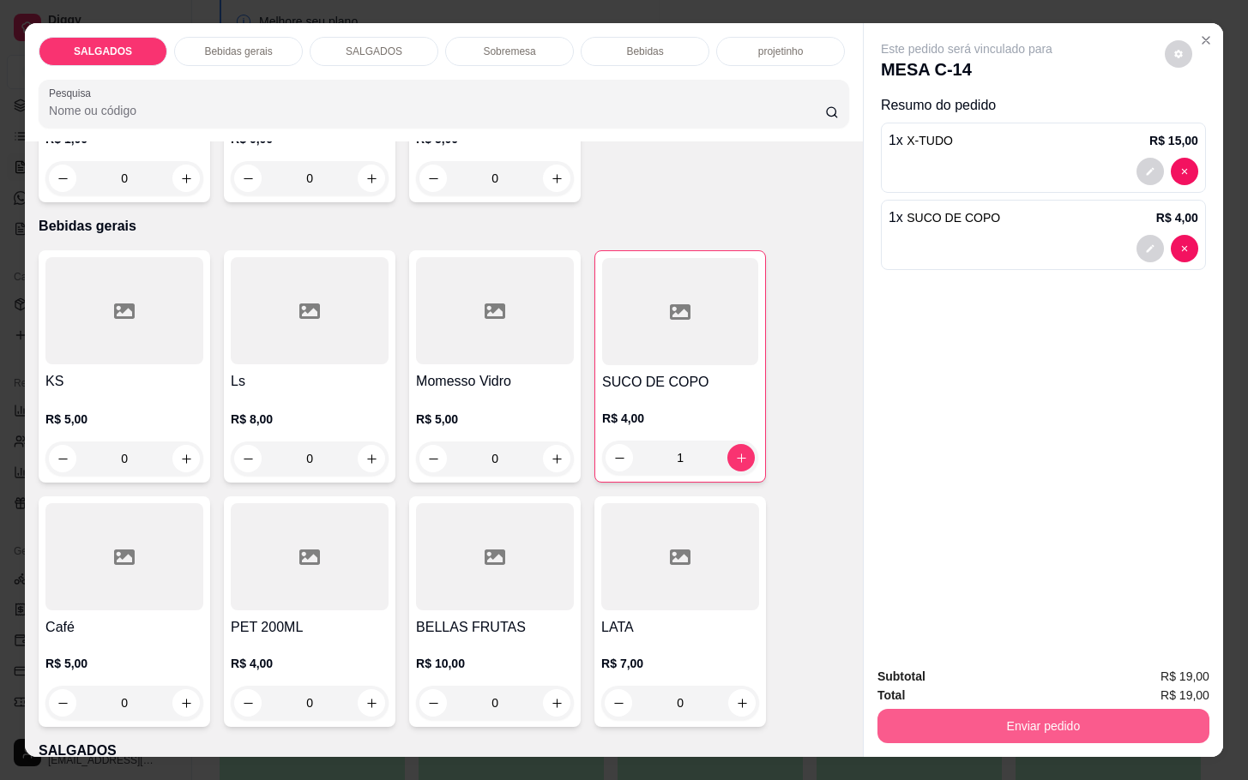
click at [1012, 710] on button "Enviar pedido" at bounding box center [1043, 726] width 332 height 34
click at [1181, 664] on button "Enviar pedido" at bounding box center [1162, 674] width 94 height 32
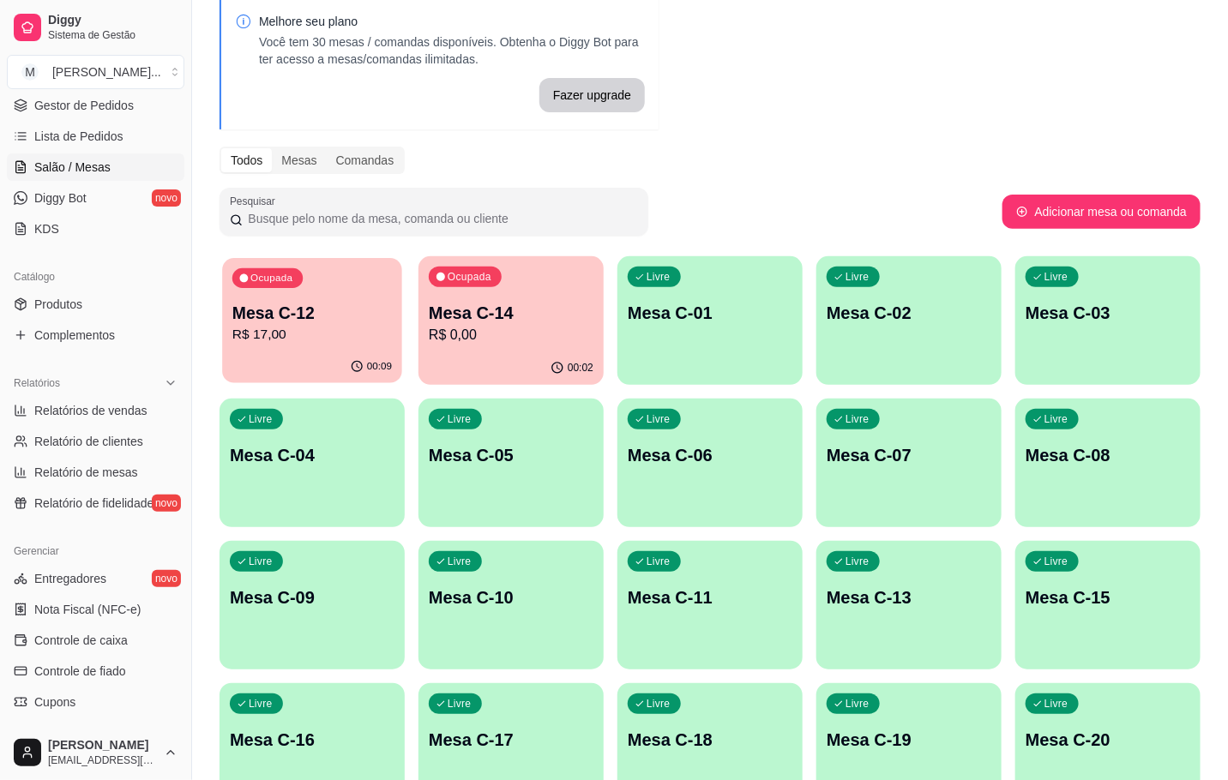
click at [337, 337] on p "R$ 17,00" at bounding box center [311, 335] width 159 height 20
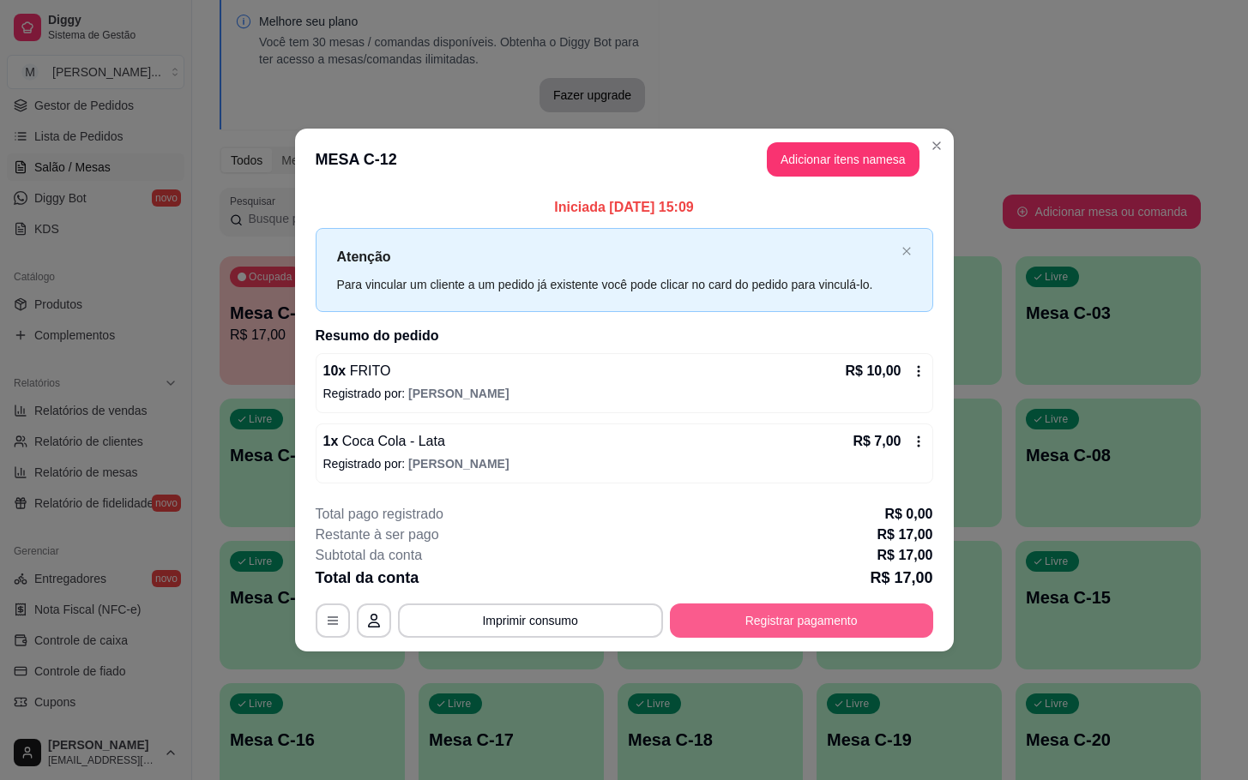
click at [827, 634] on button "Registrar pagamento" at bounding box center [801, 621] width 263 height 34
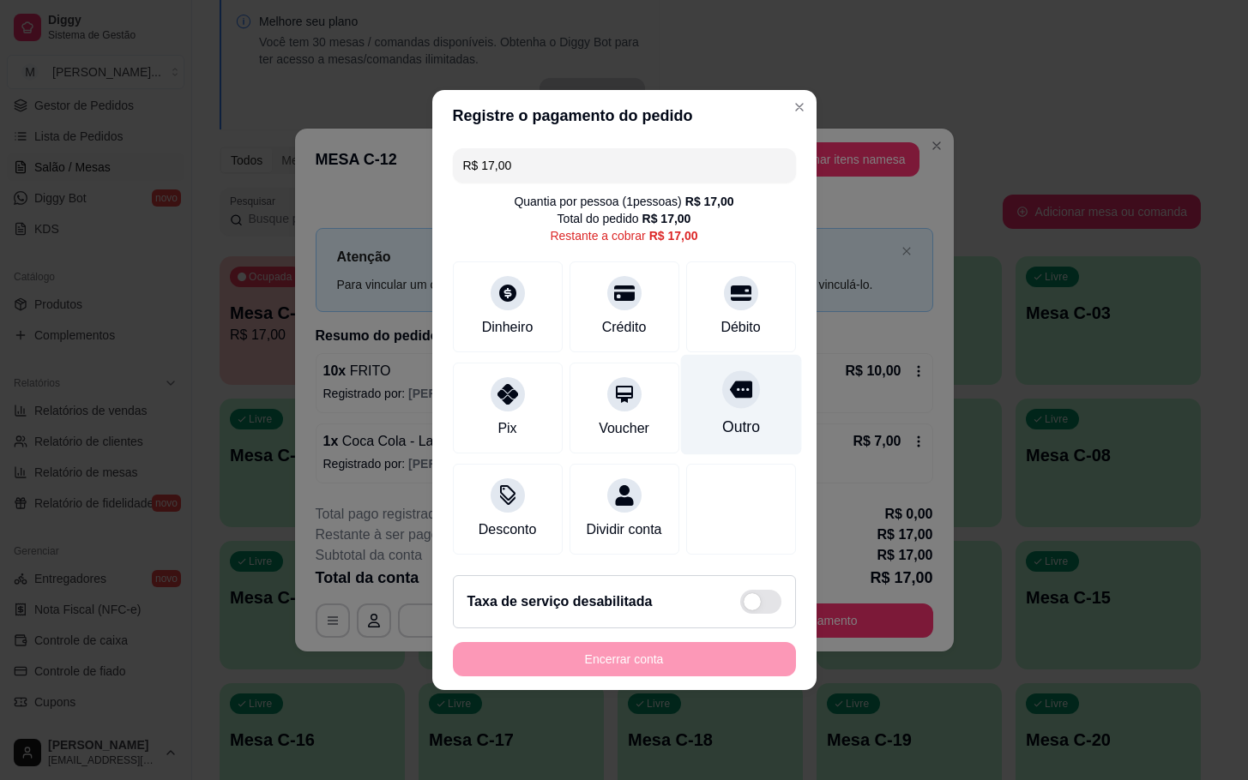
click at [729, 379] on icon at bounding box center [740, 389] width 22 height 22
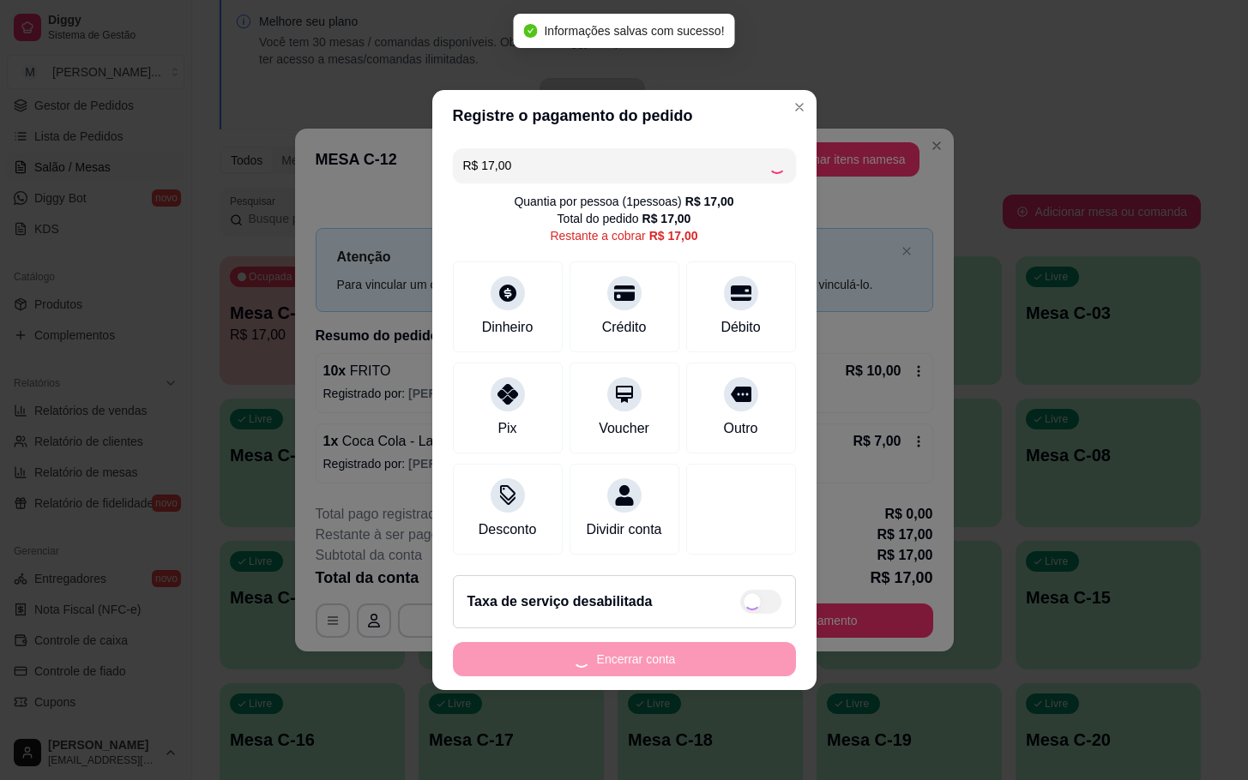
type input "R$ 0,00"
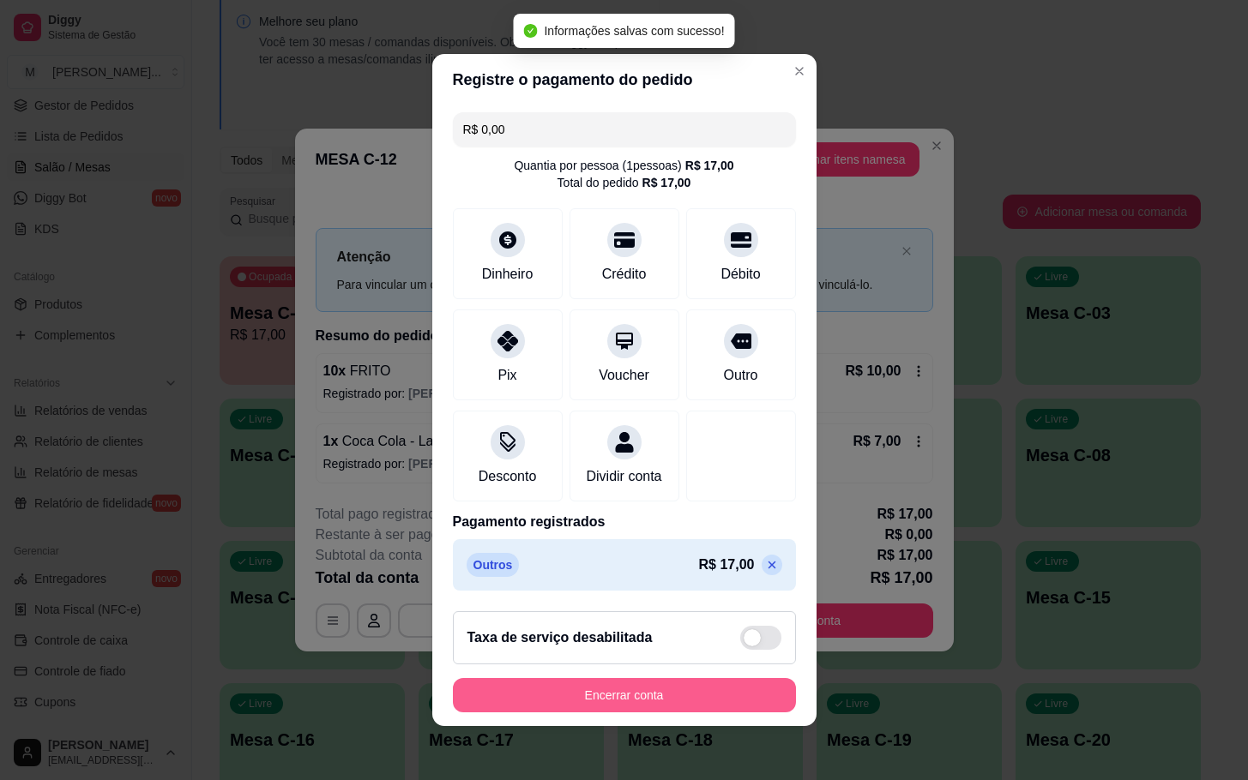
click at [586, 713] on button "Encerrar conta" at bounding box center [624, 695] width 343 height 34
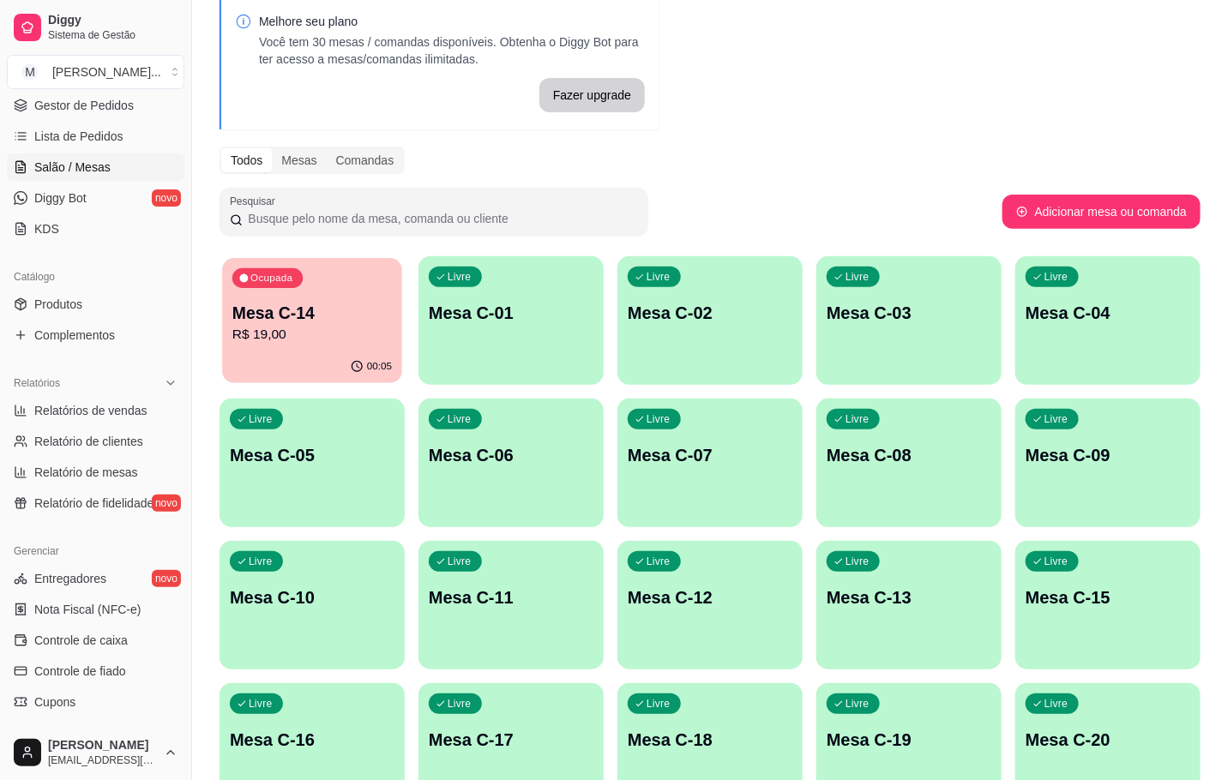
click at [268, 340] on p "R$ 19,00" at bounding box center [311, 335] width 159 height 20
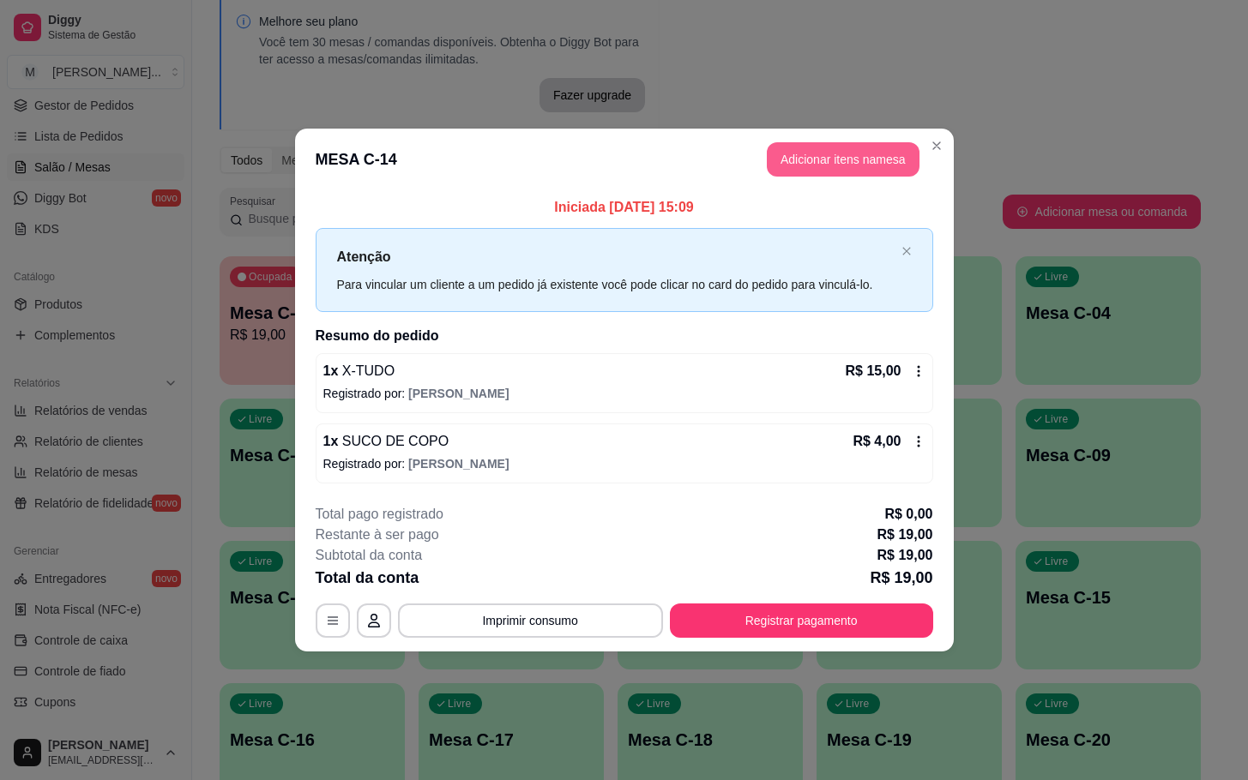
click at [834, 142] on button "Adicionar itens na mesa" at bounding box center [843, 159] width 153 height 34
click at [811, 165] on button "Adicionar itens na mesa" at bounding box center [843, 159] width 153 height 34
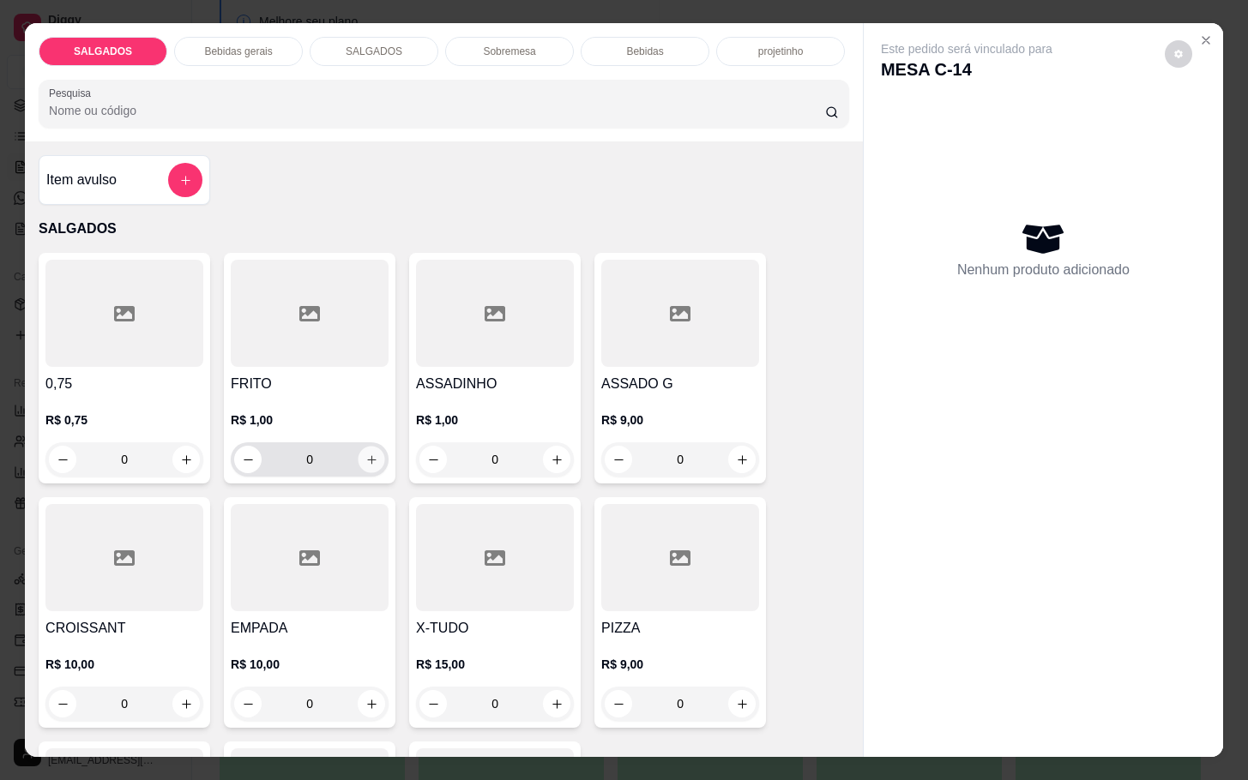
click at [369, 458] on button "increase-product-quantity" at bounding box center [371, 460] width 27 height 27
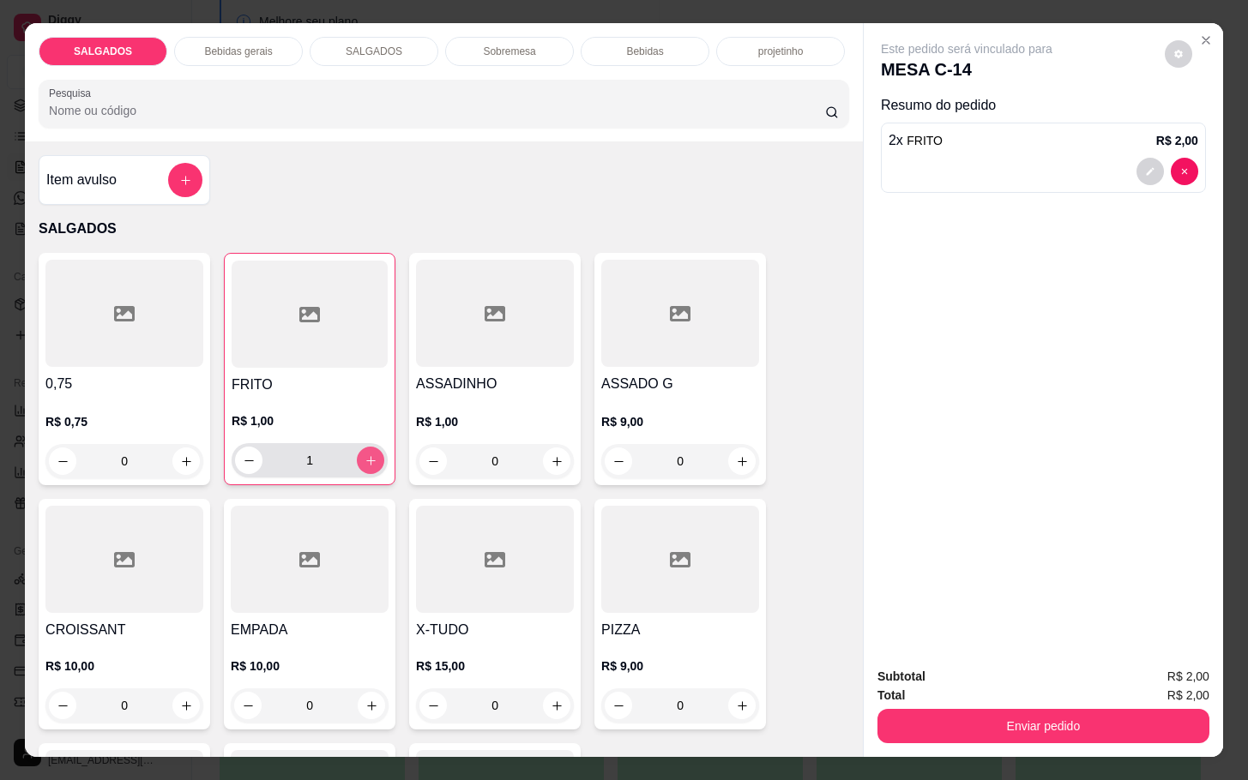
type input "2"
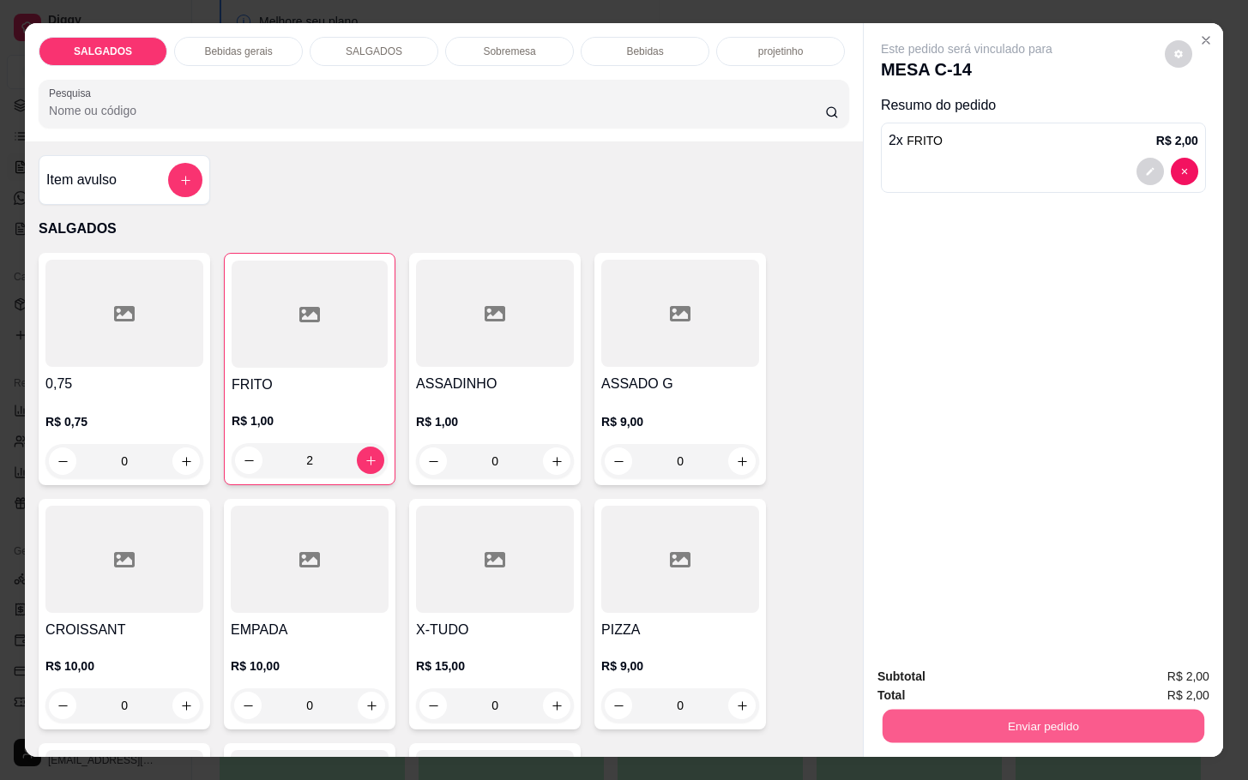
click at [975, 713] on button "Enviar pedido" at bounding box center [1043, 725] width 322 height 33
click at [1148, 662] on button "Enviar pedido" at bounding box center [1161, 674] width 97 height 33
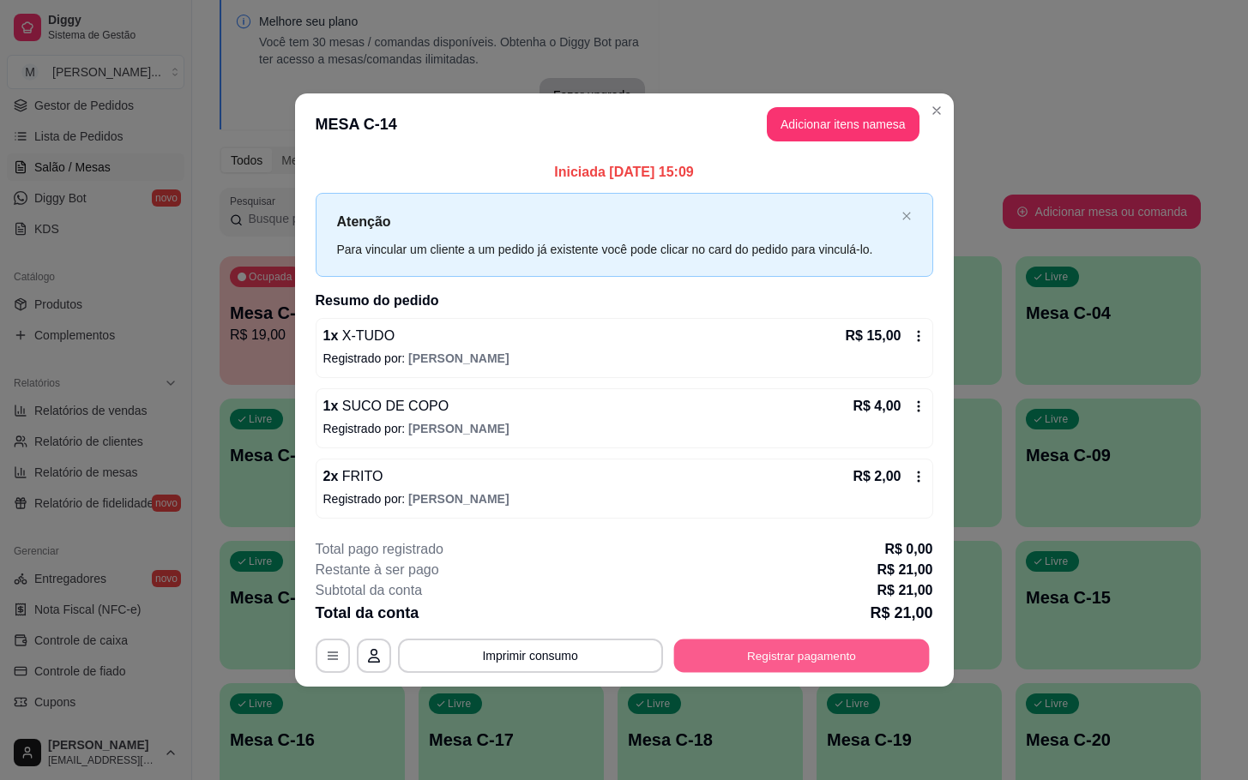
click at [754, 653] on button "Registrar pagamento" at bounding box center [801, 655] width 256 height 33
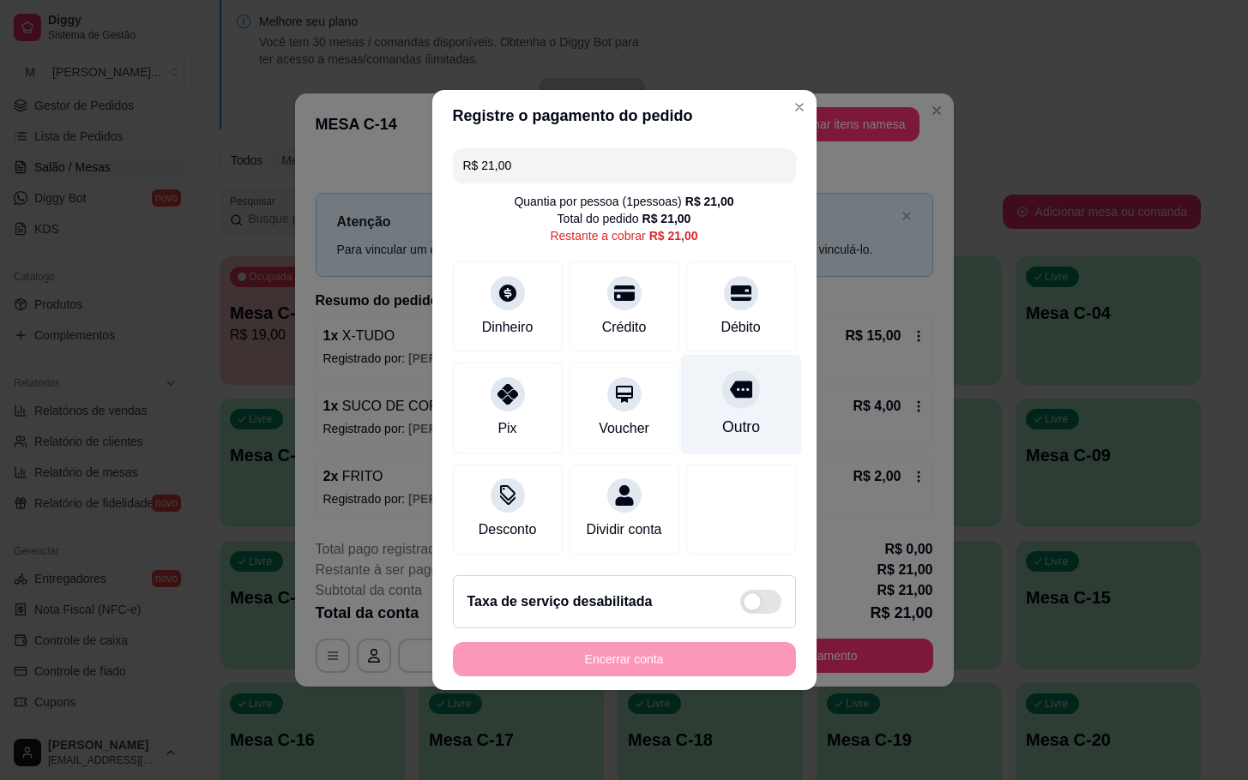
click at [722, 388] on div at bounding box center [741, 389] width 38 height 38
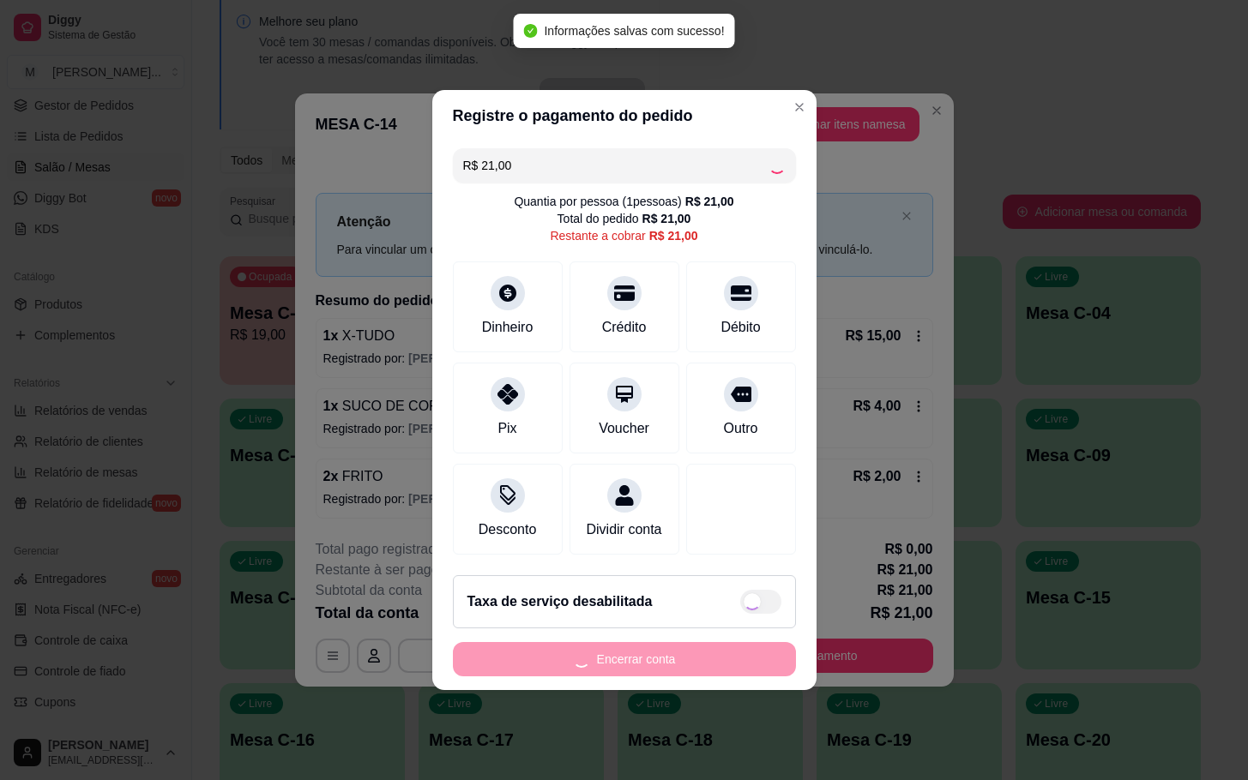
type input "R$ 0,00"
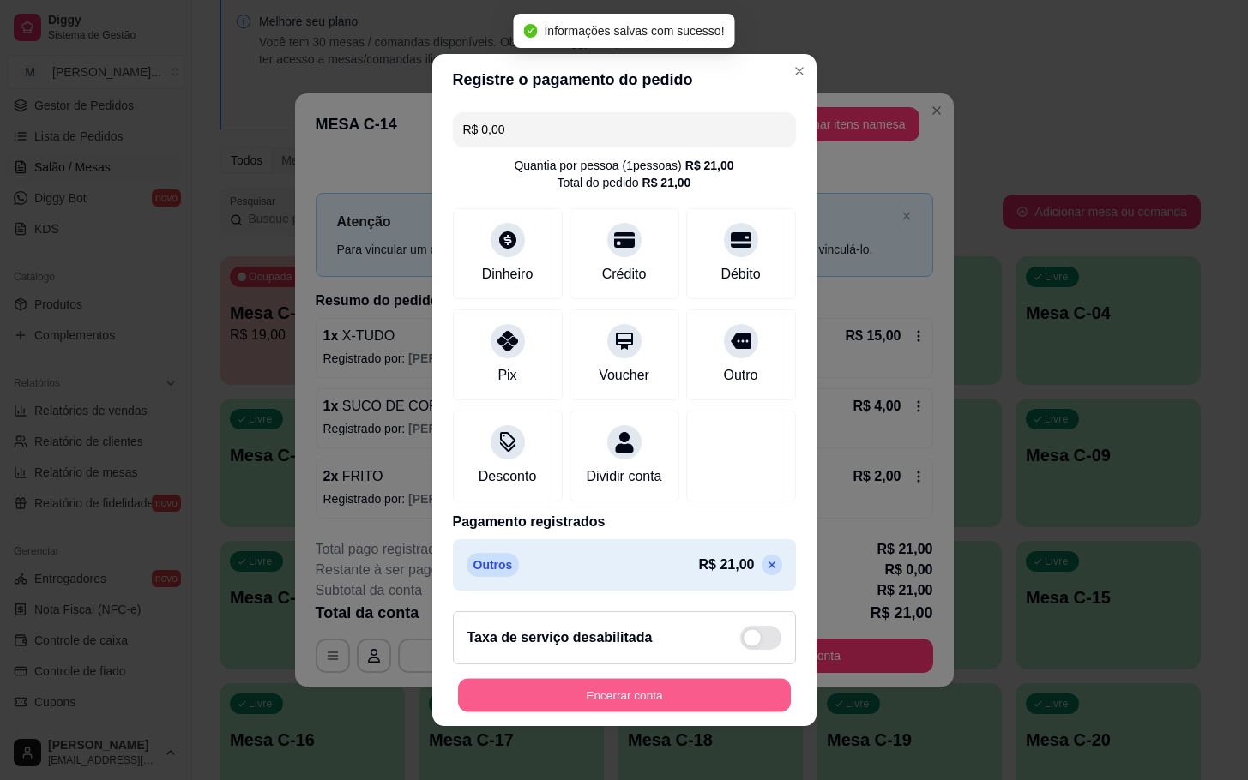
click at [667, 701] on button "Encerrar conta" at bounding box center [624, 695] width 333 height 33
